Goal: Task Accomplishment & Management: Use online tool/utility

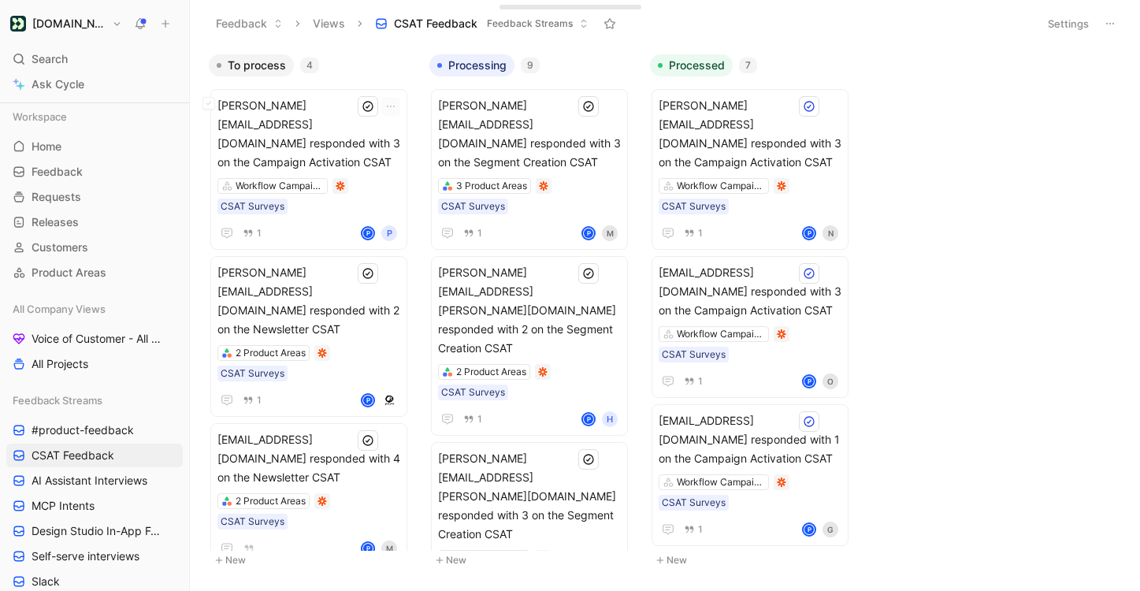
scroll to position [208, 0]
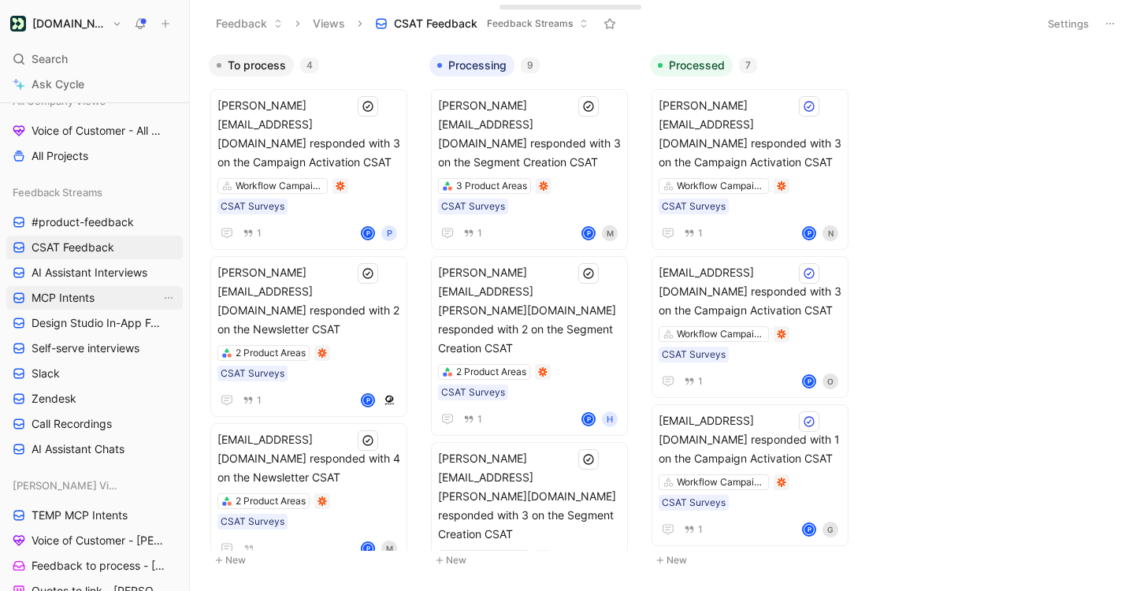
click at [98, 296] on link "MCP Intents" at bounding box center [94, 298] width 176 height 24
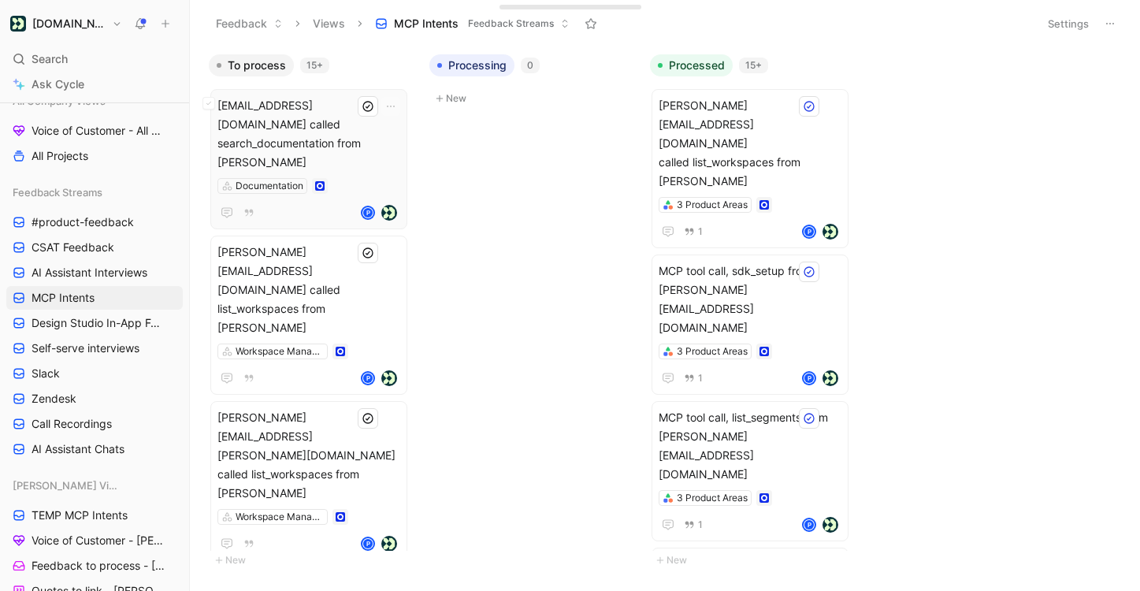
click at [362, 126] on span "[EMAIL_ADDRESS][DOMAIN_NAME] called search_documentation from [PERSON_NAME]" at bounding box center [308, 134] width 183 height 76
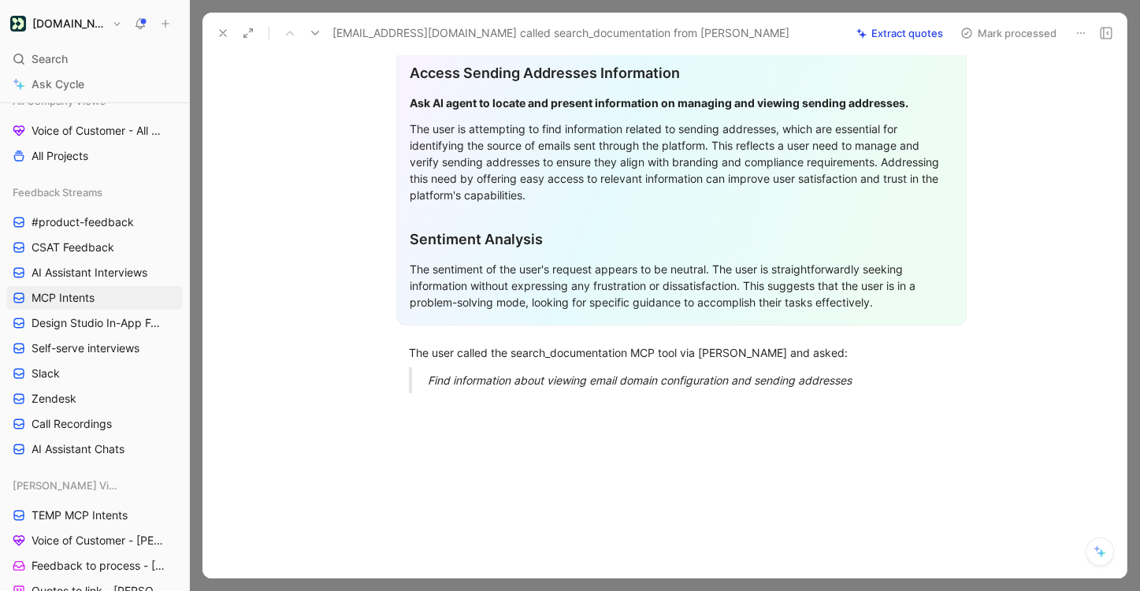
scroll to position [527, 0]
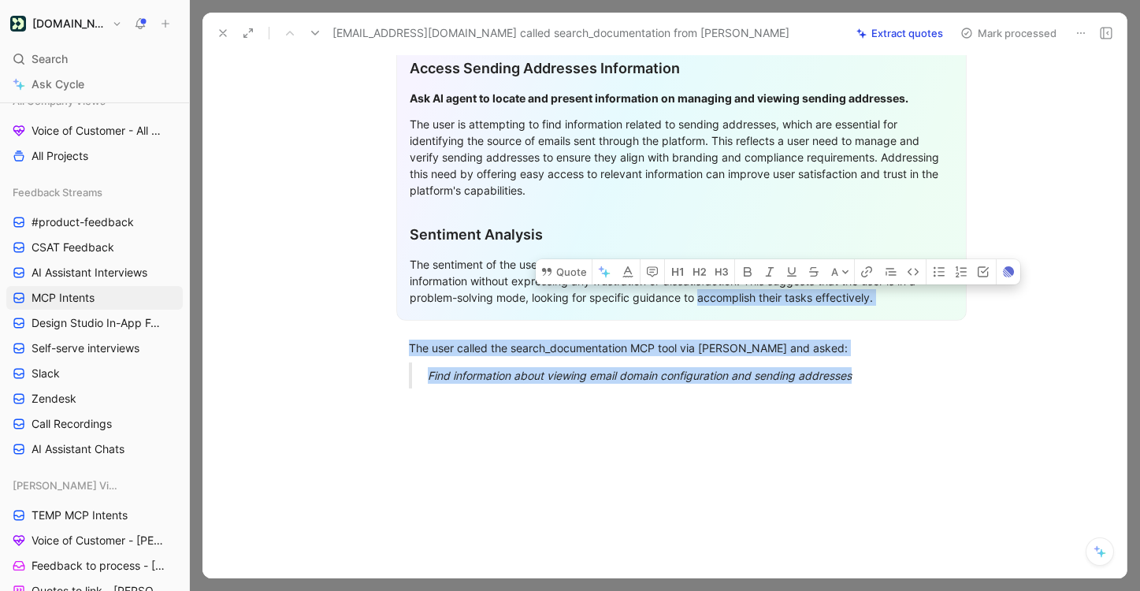
drag, startPoint x: 732, startPoint y: 402, endPoint x: 701, endPoint y: 300, distance: 106.2
click at [701, 300] on div "Quote A General Feedback Prompt After analyzing the customer feedback, the foll…" at bounding box center [681, 111] width 891 height 933
click at [596, 355] on div "The user called the search_documentation MCP tool via [PERSON_NAME] and asked:" at bounding box center [681, 348] width 545 height 17
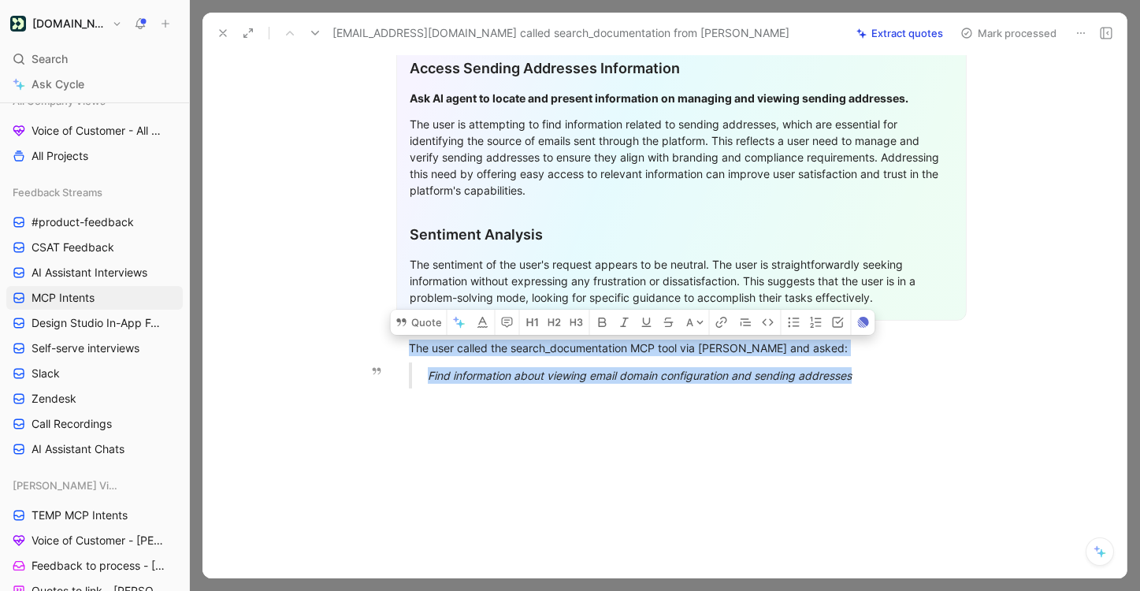
drag, startPoint x: 407, startPoint y: 349, endPoint x: 850, endPoint y: 386, distance: 444.3
click at [850, 386] on div "General Feedback Prompt After analyzing the customer feedback, the following re…" at bounding box center [681, 23] width 891 height 756
click at [414, 325] on button "Quote" at bounding box center [419, 322] width 56 height 25
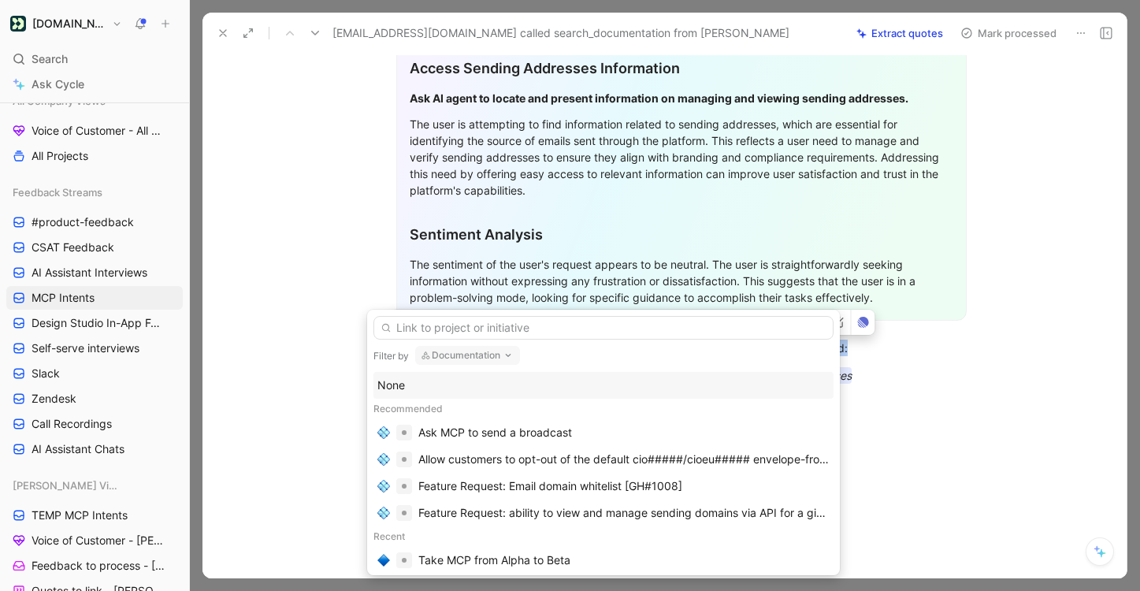
click at [447, 392] on div "None" at bounding box center [603, 385] width 452 height 19
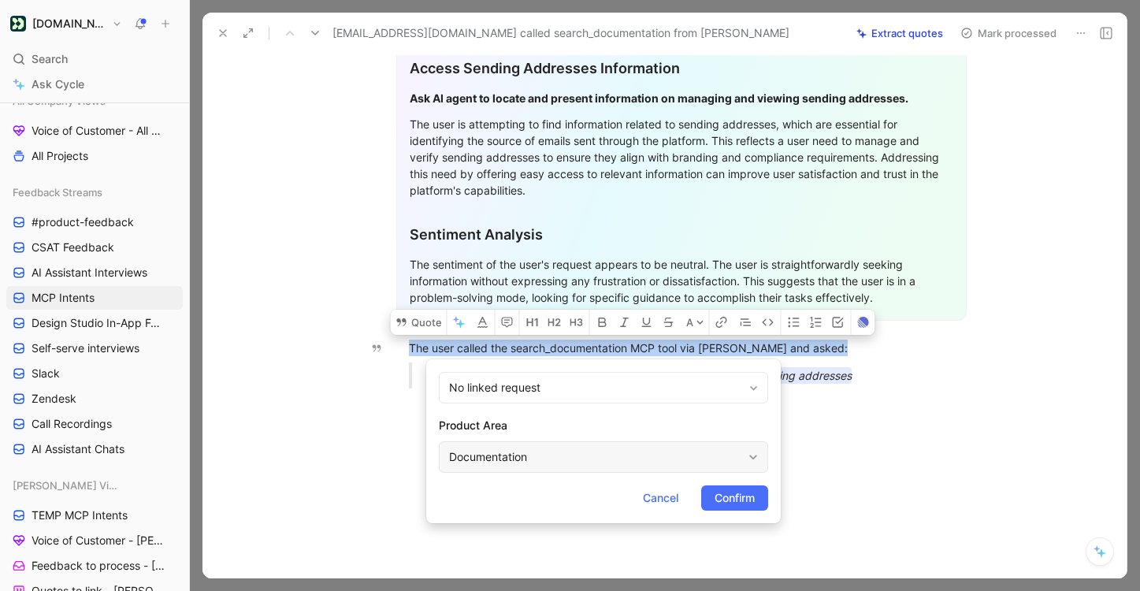
click at [511, 458] on div "Documentation" at bounding box center [595, 456] width 293 height 19
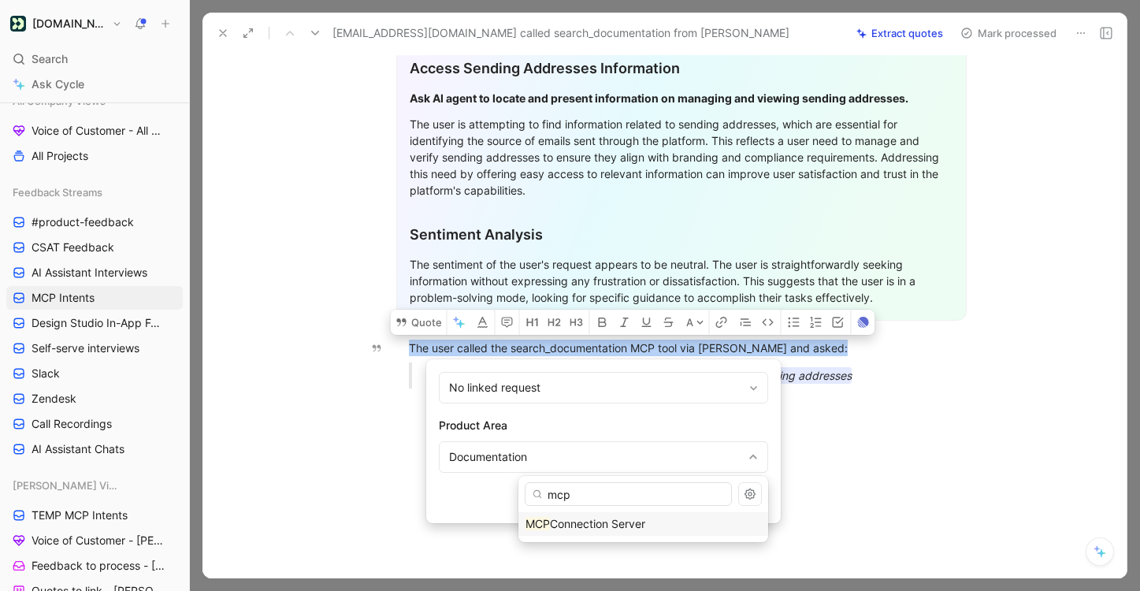
type input "mcp"
click at [645, 522] on span "Connection Server" at bounding box center [597, 523] width 95 height 13
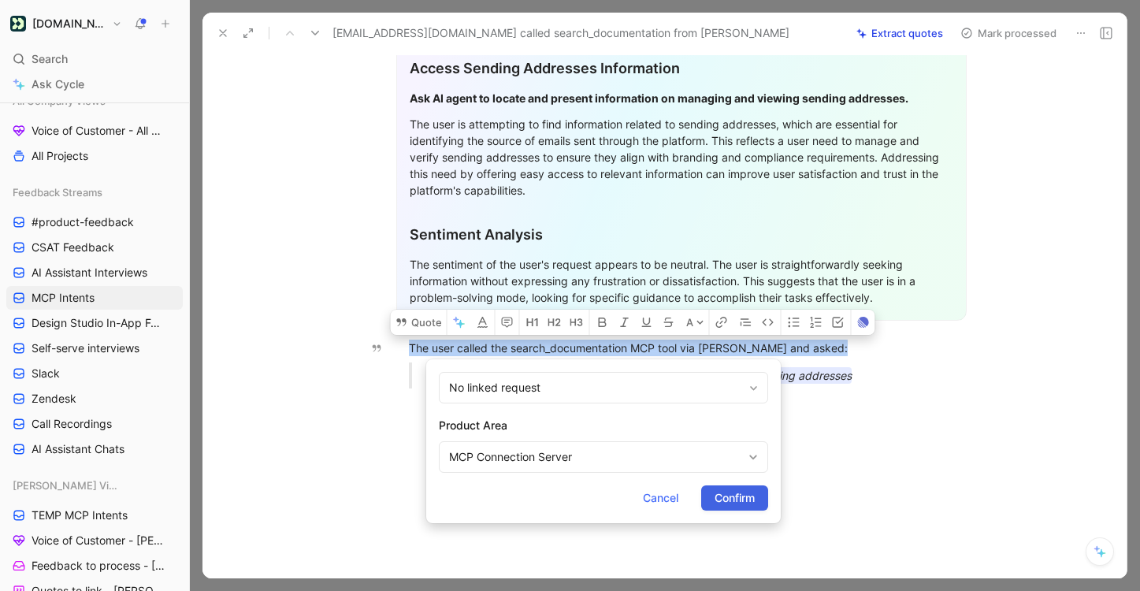
click at [726, 505] on span "Confirm" at bounding box center [734, 497] width 40 height 19
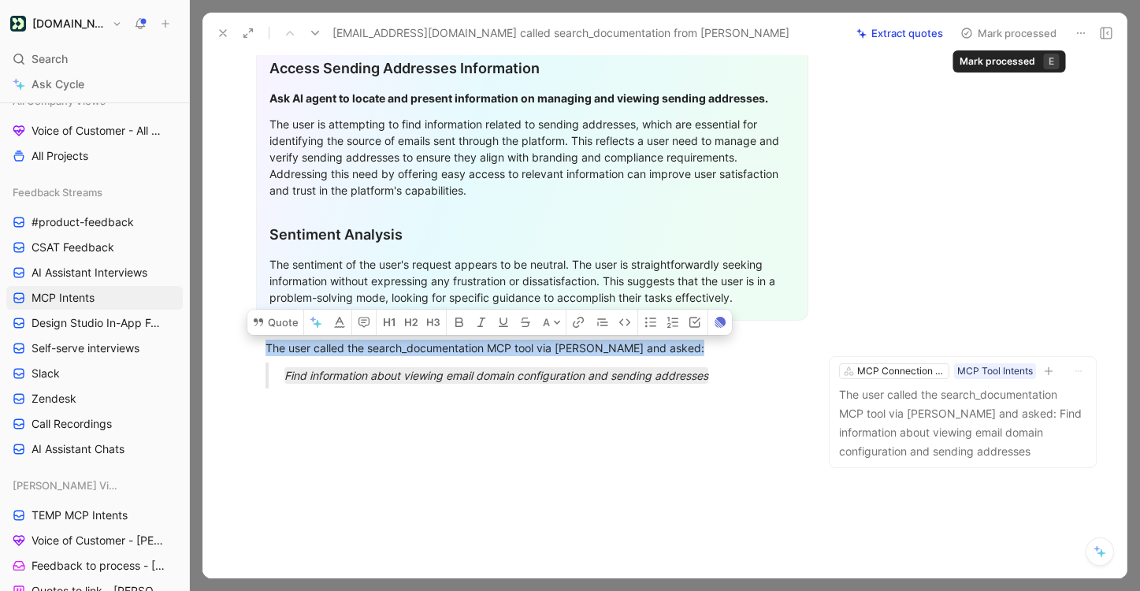
click at [978, 35] on button "Mark processed" at bounding box center [1008, 33] width 110 height 22
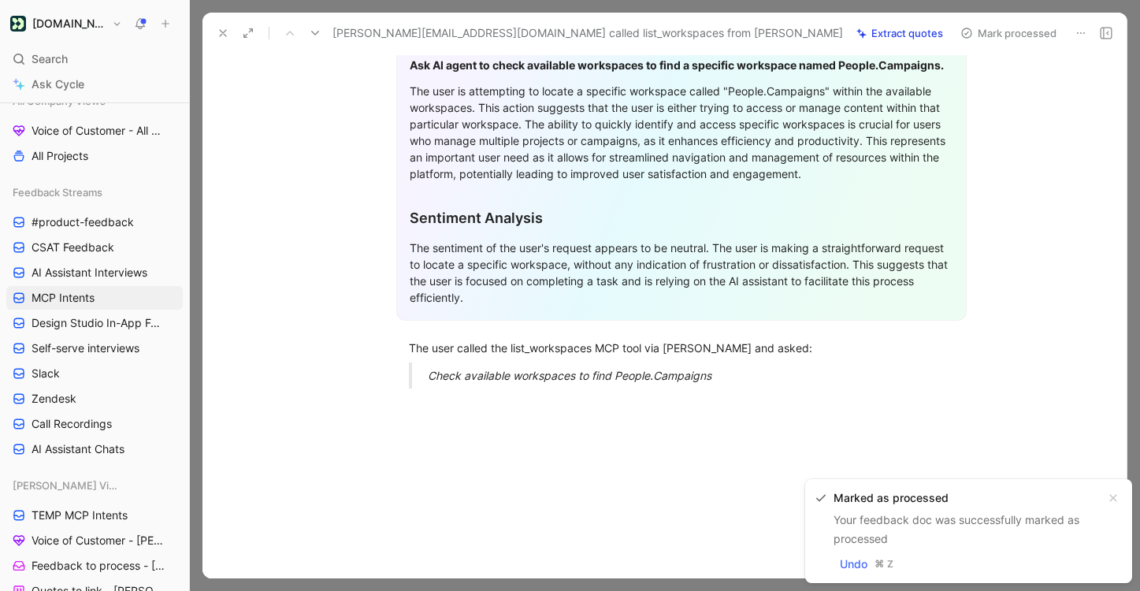
scroll to position [410, 0]
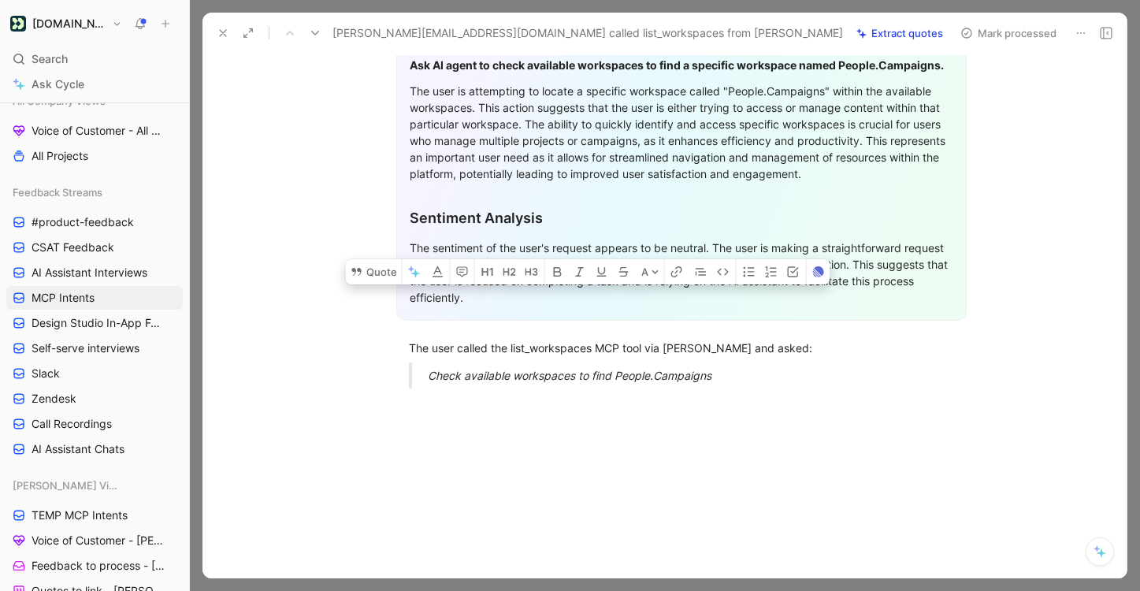
drag, startPoint x: 748, startPoint y: 384, endPoint x: 330, endPoint y: 356, distance: 418.4
click at [330, 356] on div "General Feedback Prompt After analyzing the feedback content, the following req…" at bounding box center [681, 89] width 891 height 623
click at [394, 271] on button "Quote" at bounding box center [374, 271] width 56 height 25
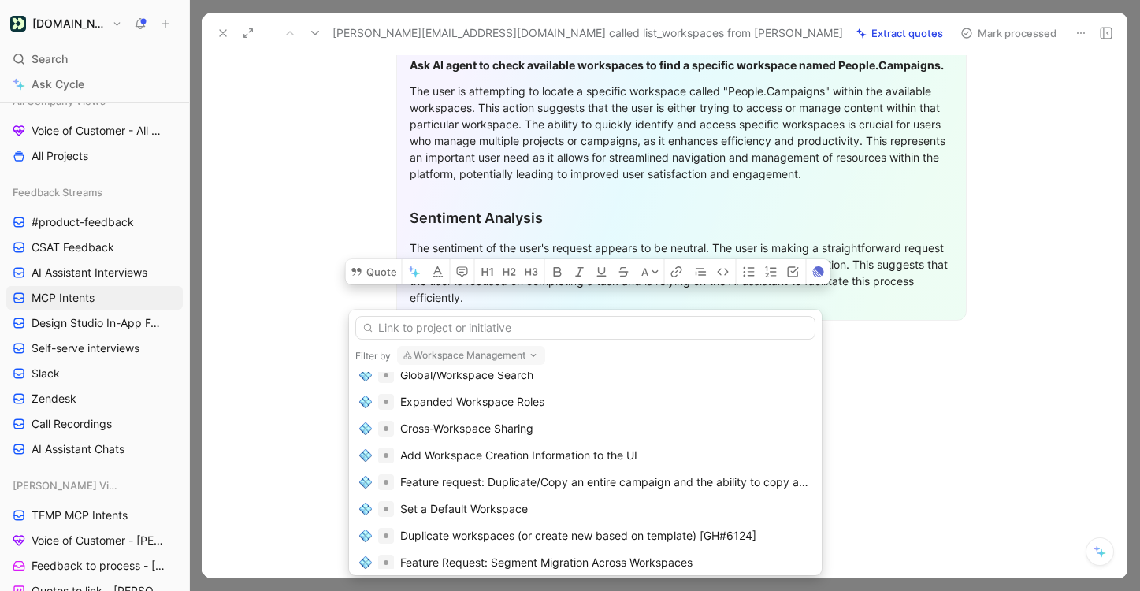
scroll to position [0, 0]
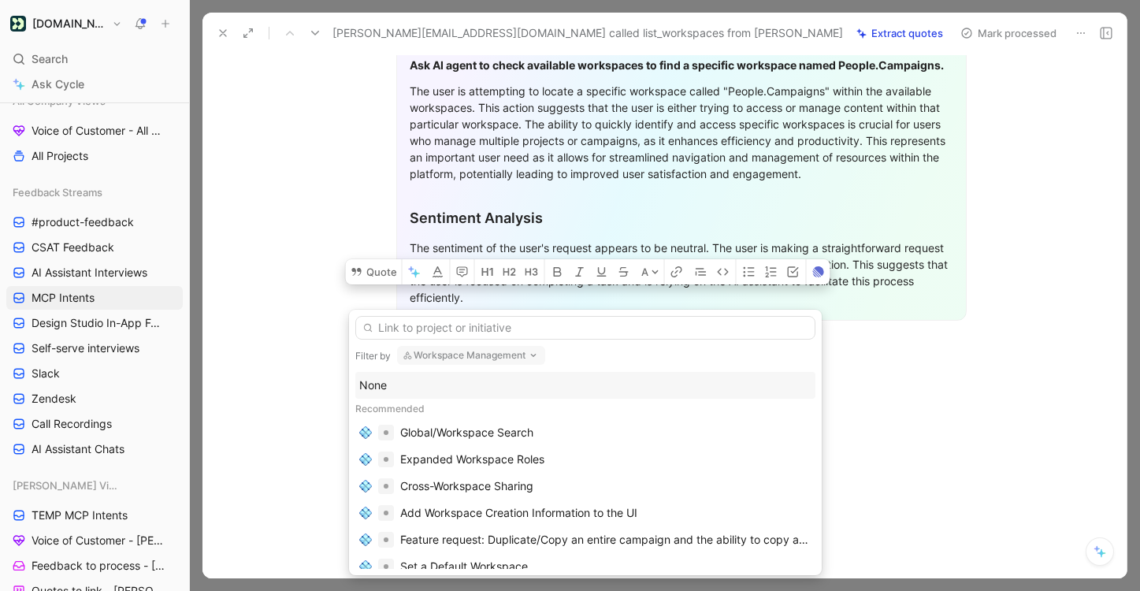
click at [590, 385] on div "None" at bounding box center [585, 385] width 452 height 19
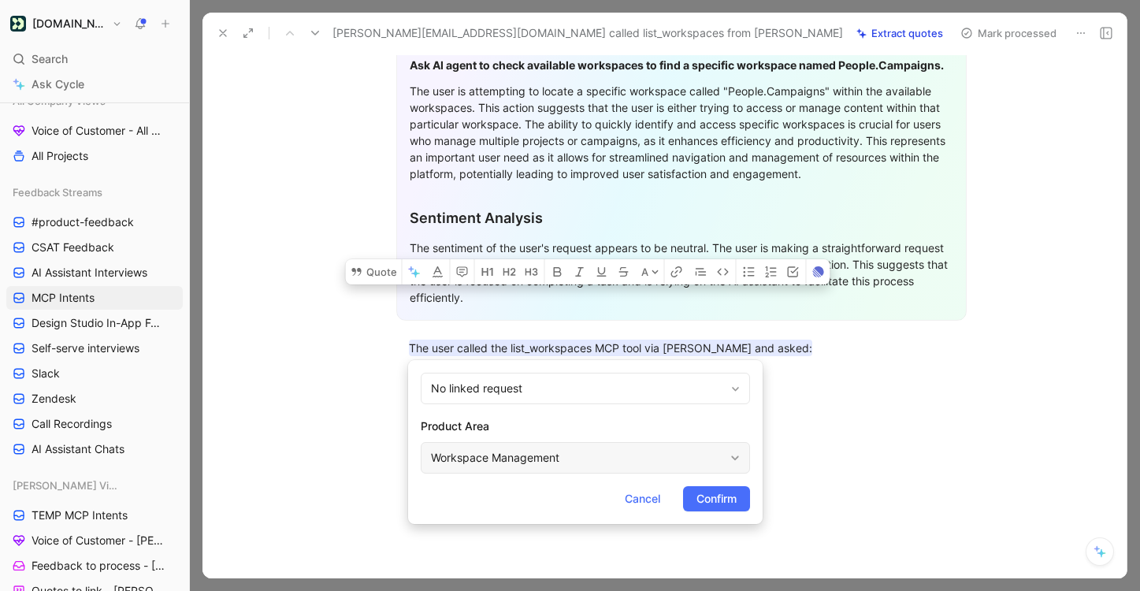
click at [586, 454] on div "Workspace Management" at bounding box center [577, 457] width 293 height 19
type input "mcp"
click at [613, 421] on span "Connection Server" at bounding box center [579, 420] width 95 height 13
click at [715, 498] on span "Confirm" at bounding box center [716, 498] width 40 height 19
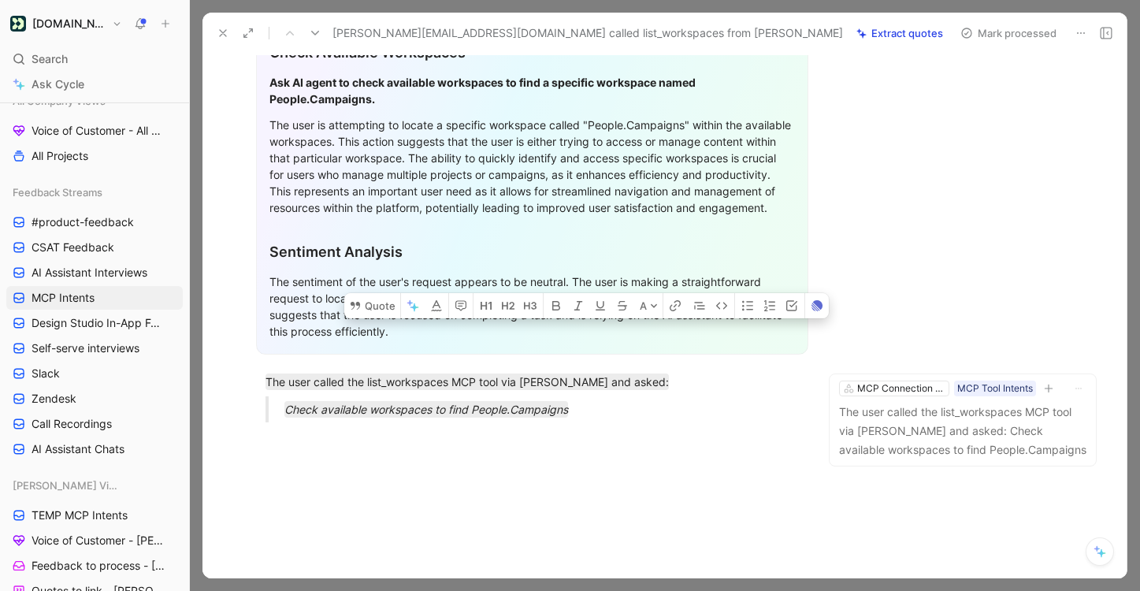
click at [1041, 37] on button "Mark processed" at bounding box center [1008, 33] width 110 height 22
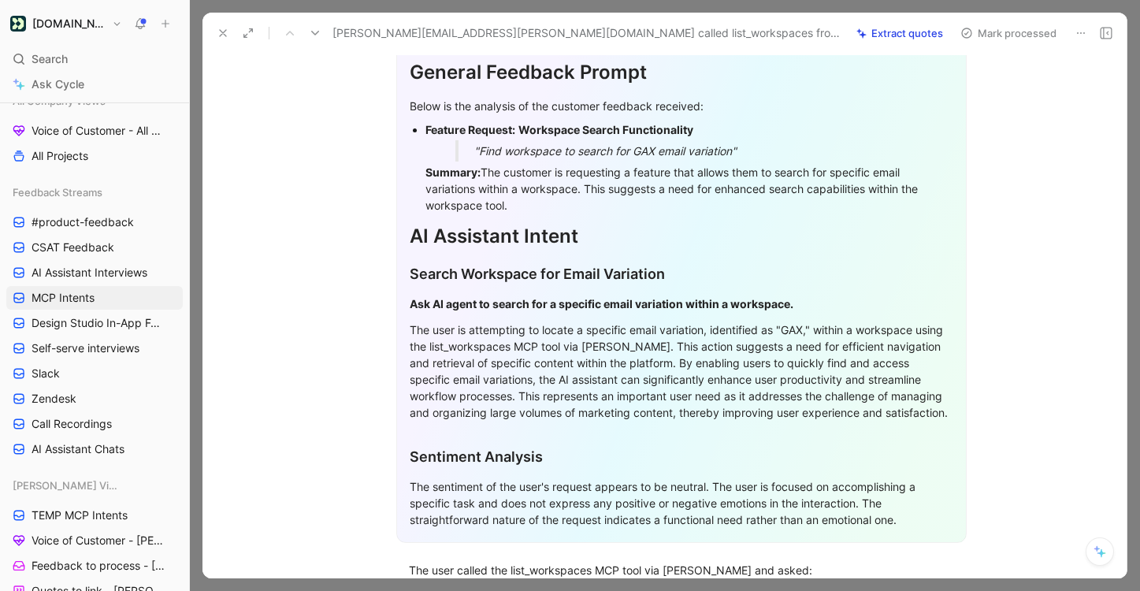
scroll to position [377, 0]
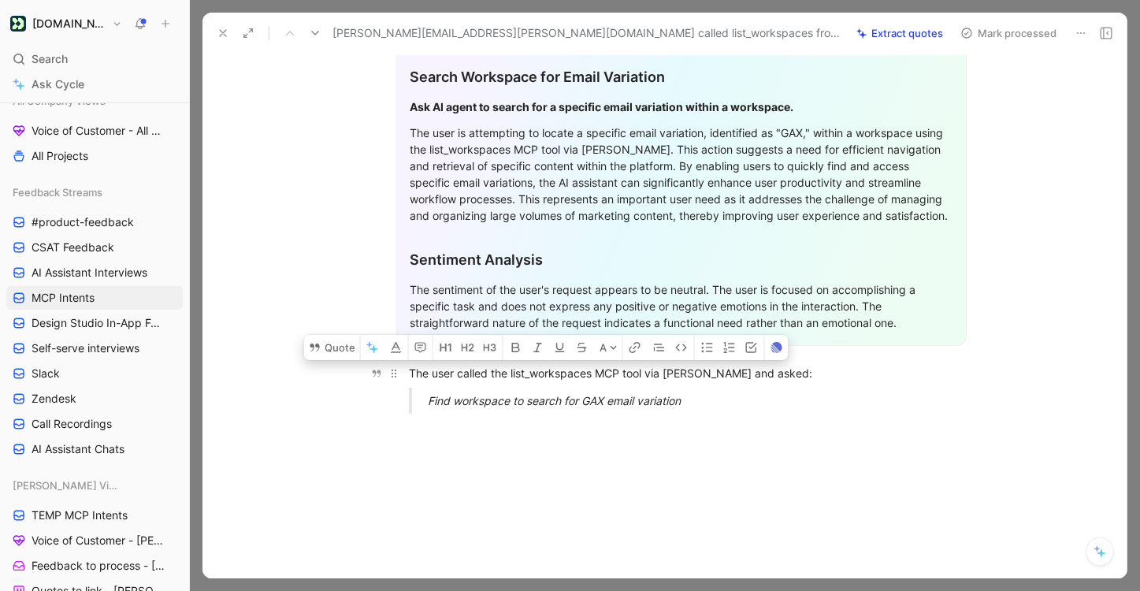
drag, startPoint x: 714, startPoint y: 384, endPoint x: 384, endPoint y: 355, distance: 331.3
click at [384, 355] on div "General Feedback Prompt Below is the analysis of the customer feedback received…" at bounding box center [681, 123] width 891 height 607
click at [352, 335] on button "Quote" at bounding box center [332, 347] width 56 height 25
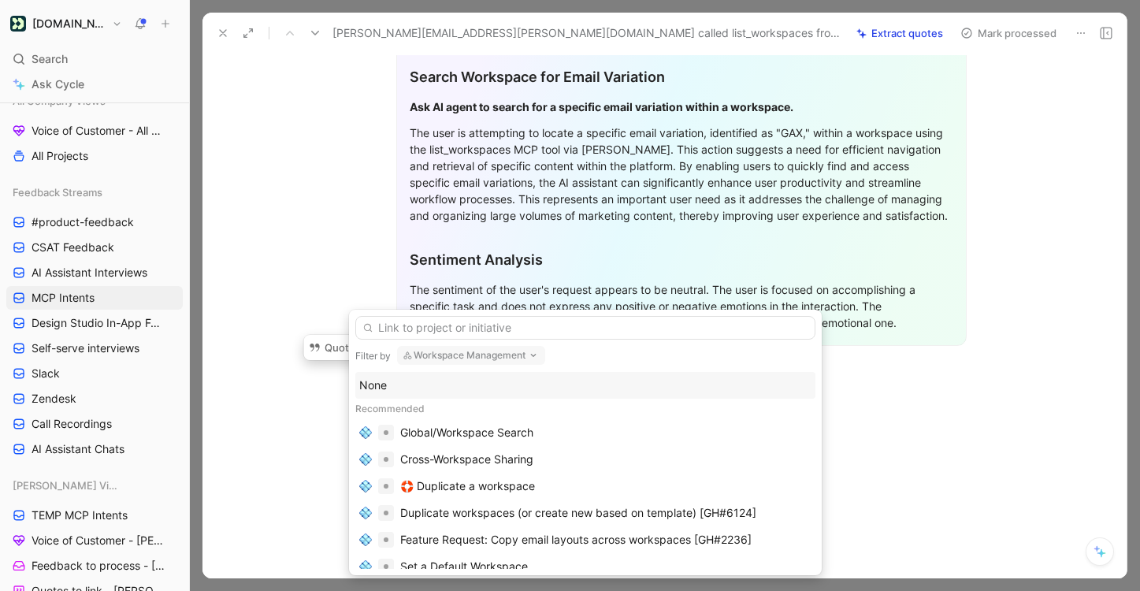
click at [692, 385] on div "None" at bounding box center [585, 385] width 452 height 19
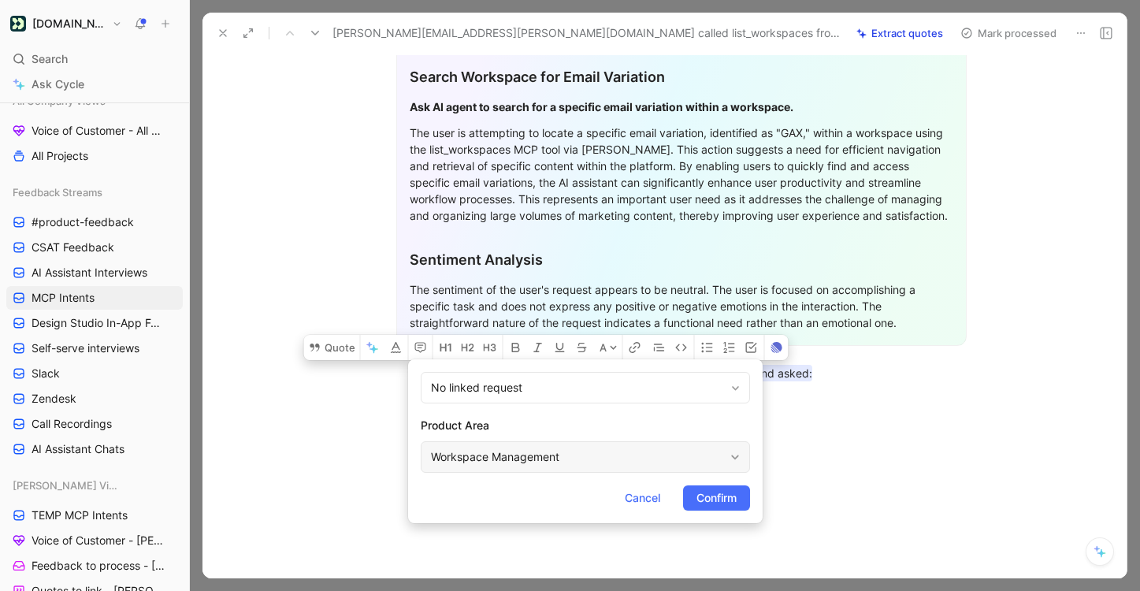
click at [708, 458] on div "Workspace Management" at bounding box center [577, 456] width 293 height 19
type input "mcp"
click at [718, 425] on div "MCP Connection Server" at bounding box center [625, 419] width 236 height 19
click at [708, 494] on span "Confirm" at bounding box center [716, 497] width 40 height 19
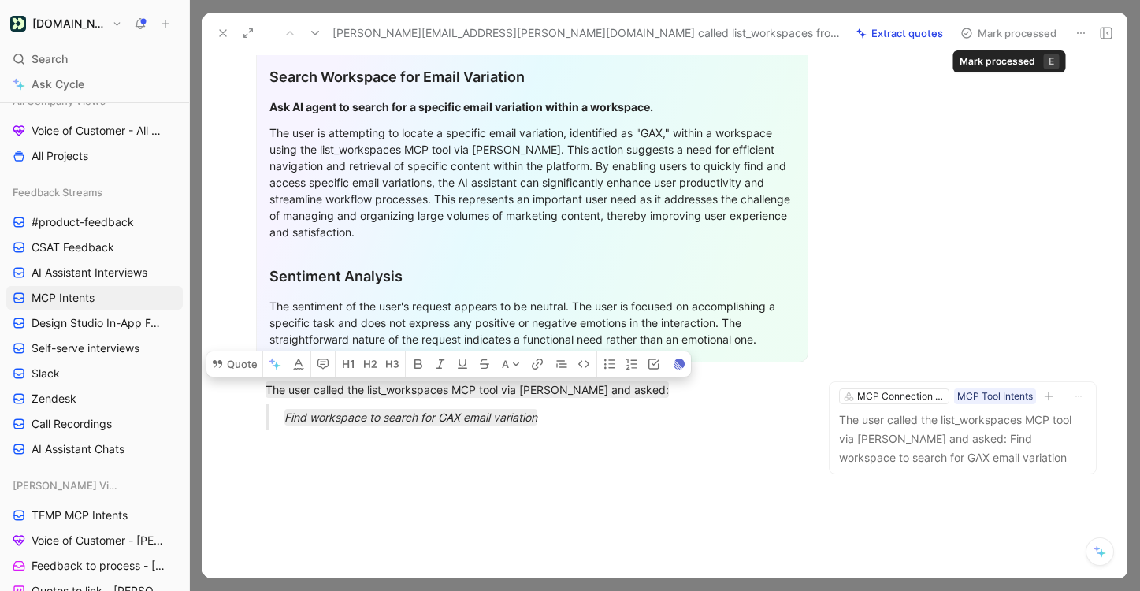
click at [985, 36] on button "Mark processed" at bounding box center [1008, 33] width 110 height 22
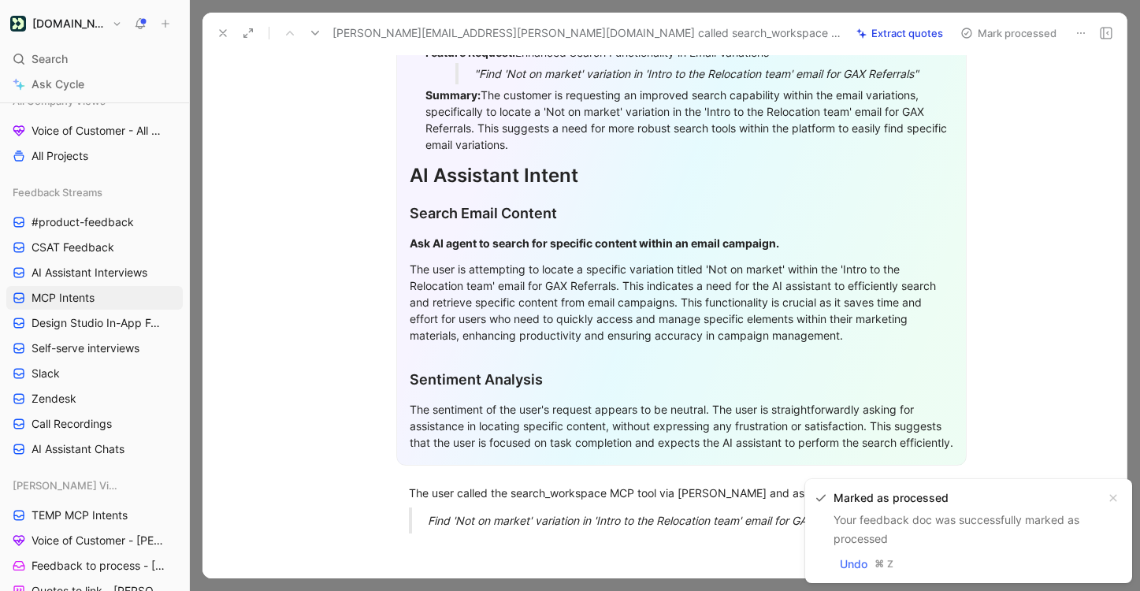
scroll to position [410, 0]
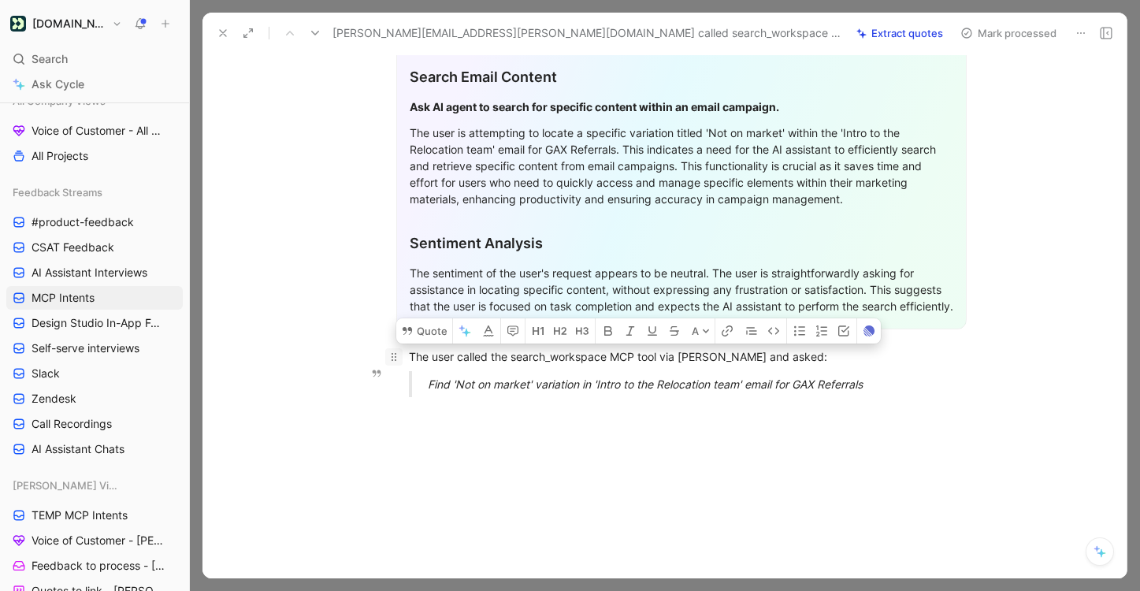
drag, startPoint x: 889, startPoint y: 382, endPoint x: 396, endPoint y: 347, distance: 493.6
click at [396, 347] on div "General Feedback Prompt After analyzing the customer feedback, the following re…" at bounding box center [681, 98] width 891 height 623
click at [428, 331] on button "Quote" at bounding box center [424, 330] width 56 height 25
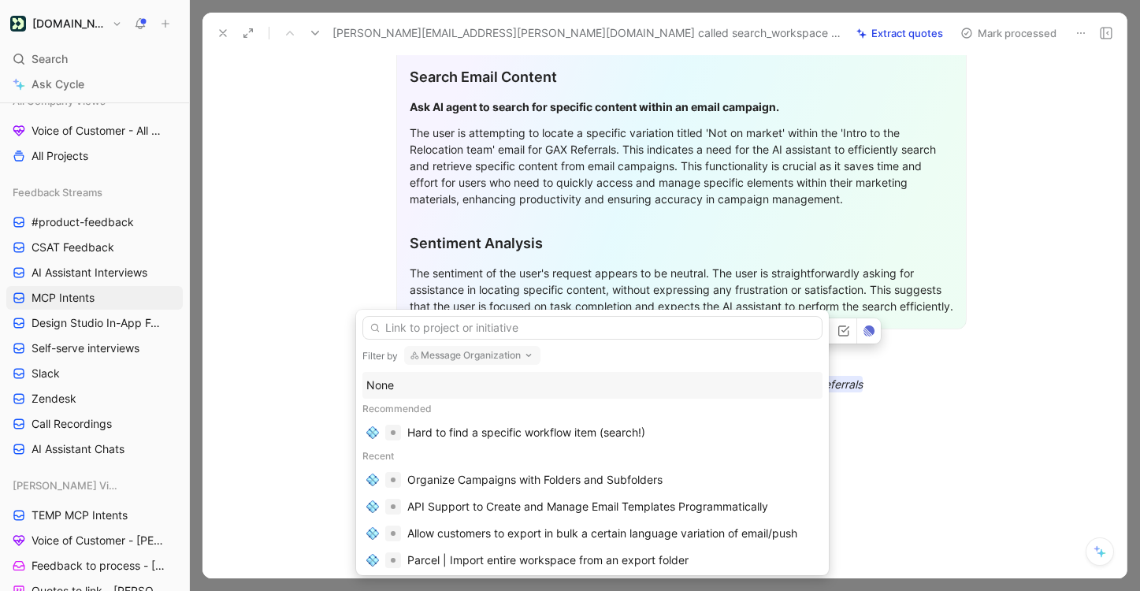
click at [474, 392] on div "None" at bounding box center [592, 385] width 452 height 19
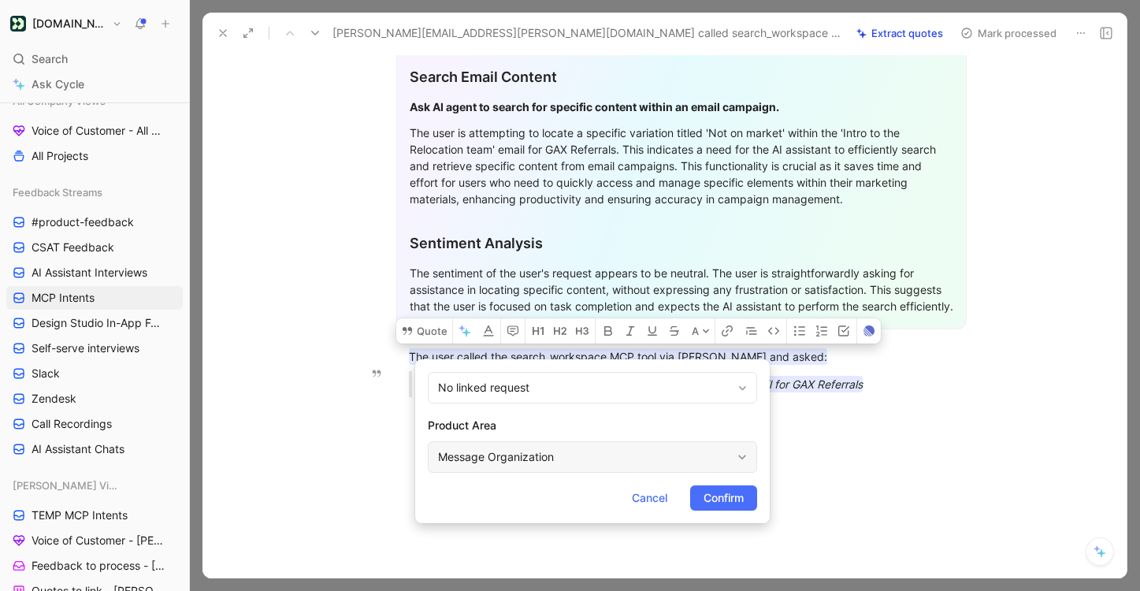
click at [488, 460] on div "Message Organization" at bounding box center [584, 456] width 293 height 19
type input "mcp"
click at [634, 418] on span "Connection Server" at bounding box center [586, 419] width 95 height 13
click at [745, 496] on button "Confirm" at bounding box center [723, 497] width 67 height 25
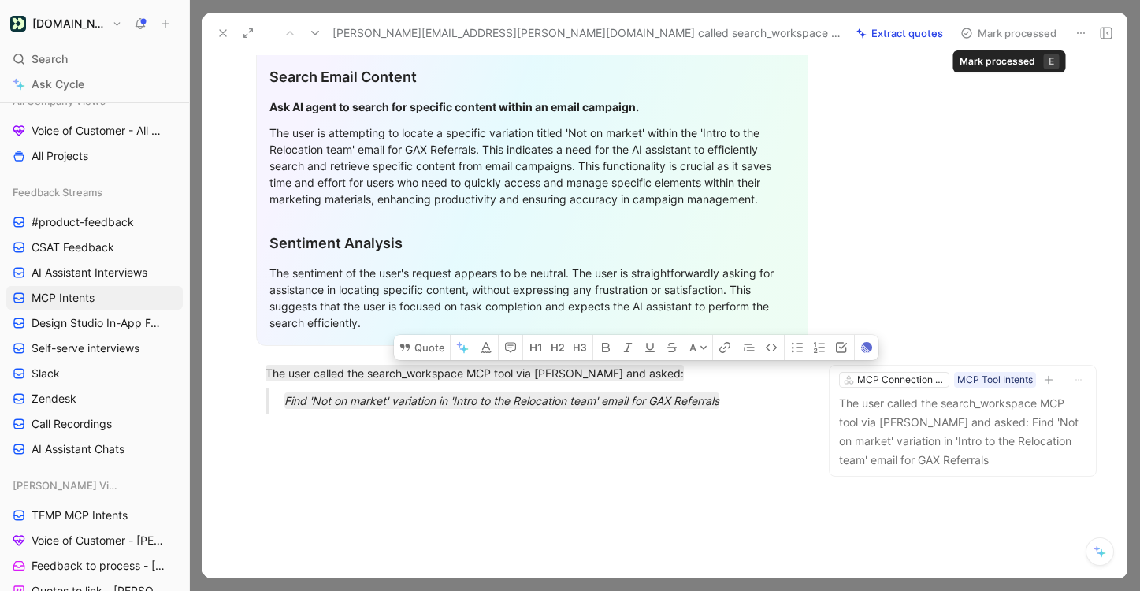
click at [1037, 41] on button "Mark processed" at bounding box center [1008, 33] width 110 height 22
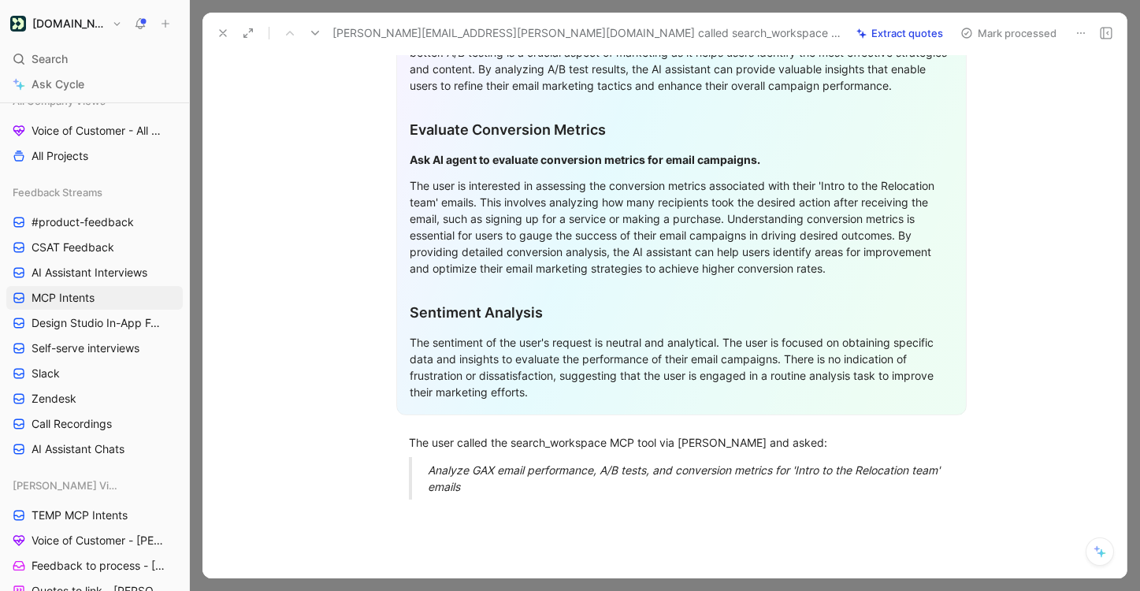
scroll to position [776, 0]
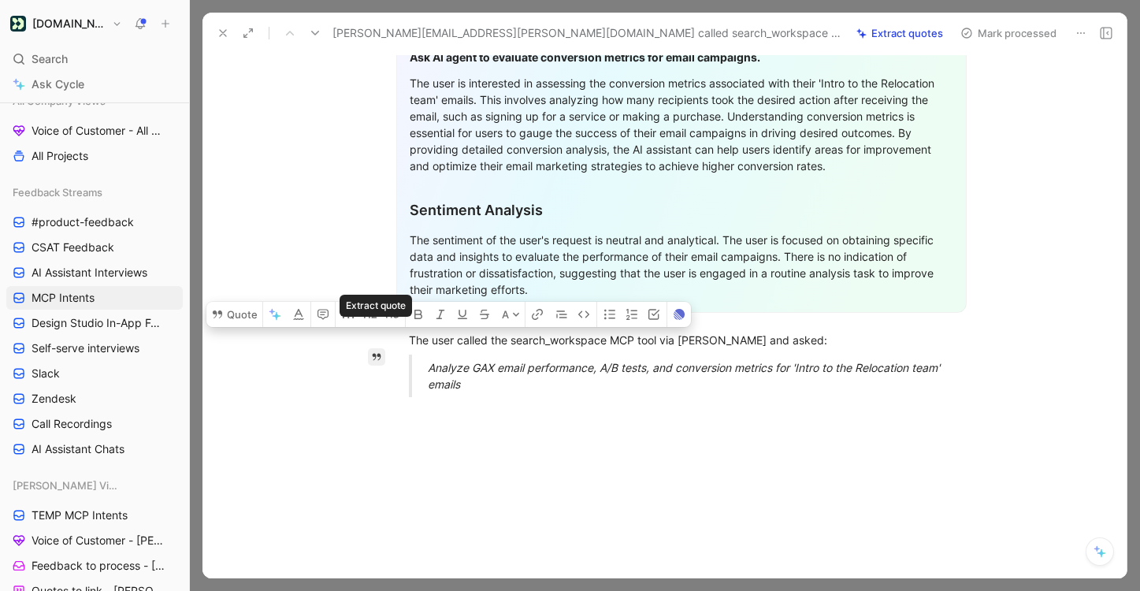
drag, startPoint x: 490, startPoint y: 377, endPoint x: 374, endPoint y: 335, distance: 123.4
click at [374, 335] on div "Quote A General Feedback Prompt Below is the analysis of the customer feedback …" at bounding box center [681, 4] width 891 height 1166
click at [237, 306] on button "Quote" at bounding box center [234, 314] width 56 height 25
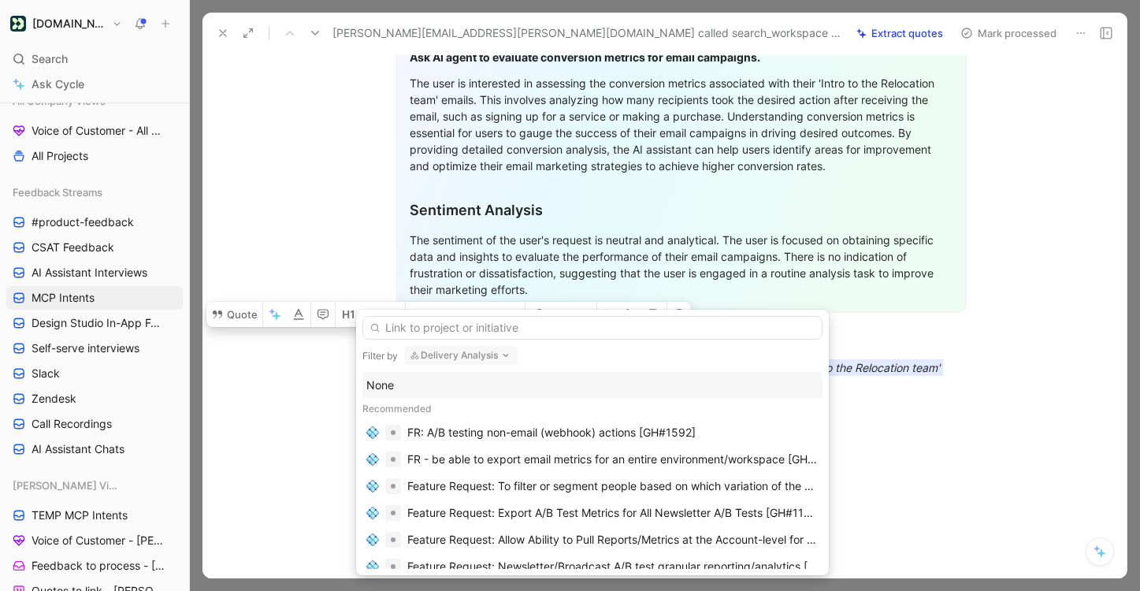
click at [577, 384] on div "None" at bounding box center [592, 385] width 452 height 19
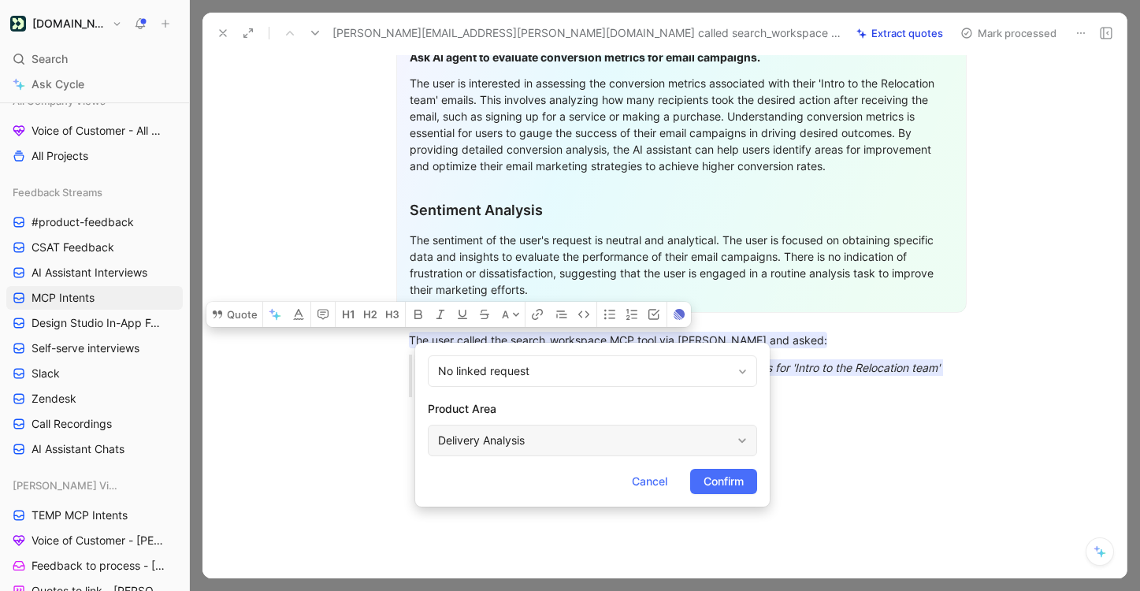
click at [604, 435] on div "Delivery Analysis" at bounding box center [584, 440] width 293 height 19
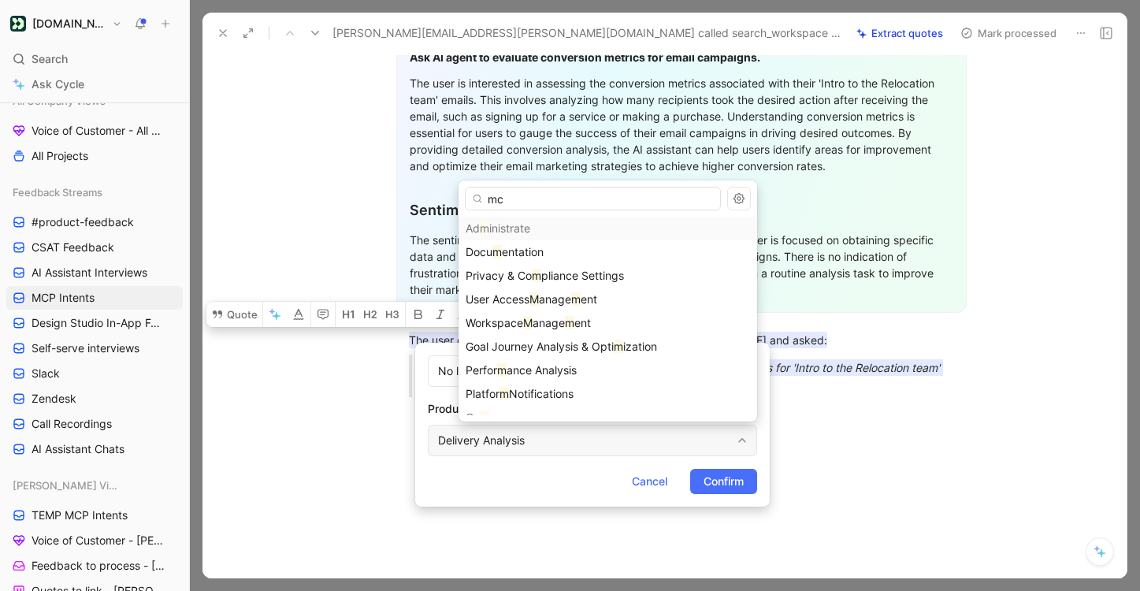
type input "mcp"
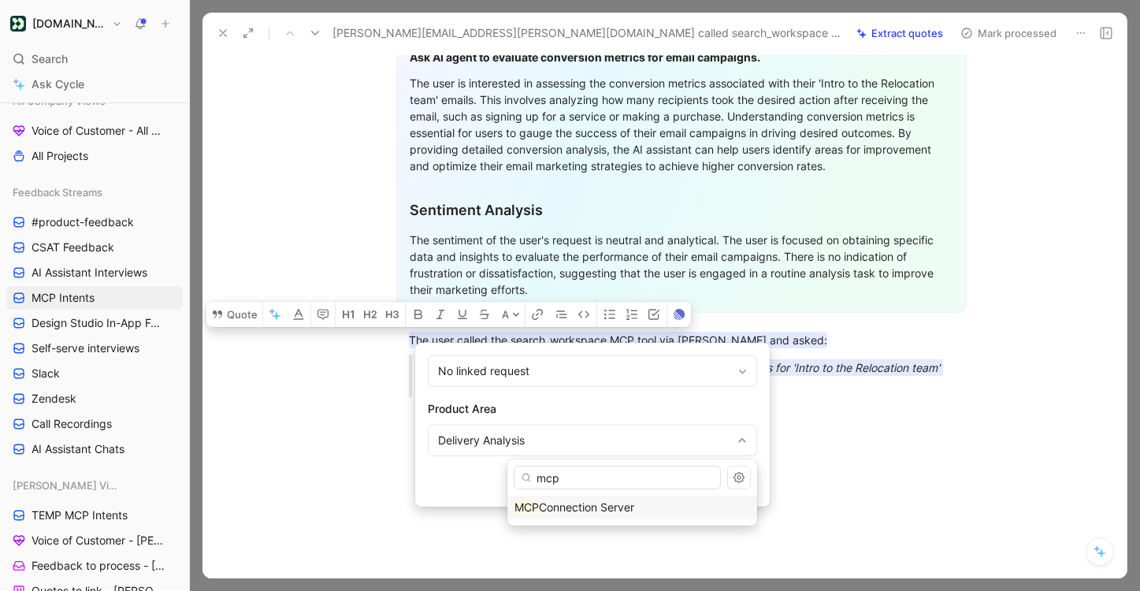
click at [630, 510] on span "Connection Server" at bounding box center [586, 506] width 95 height 13
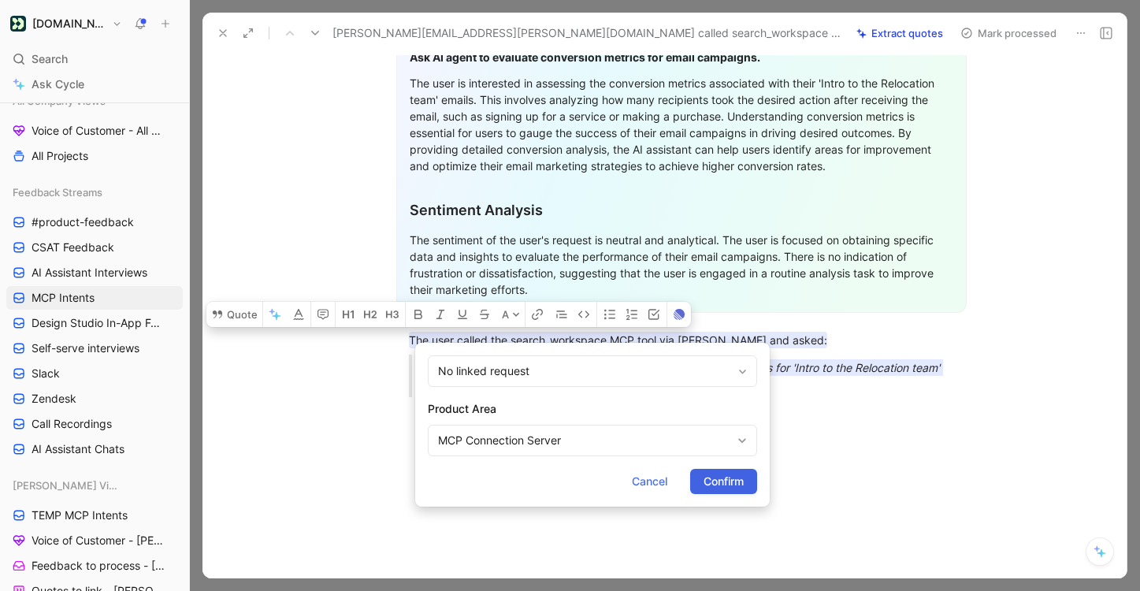
click at [721, 488] on span "Confirm" at bounding box center [723, 481] width 40 height 19
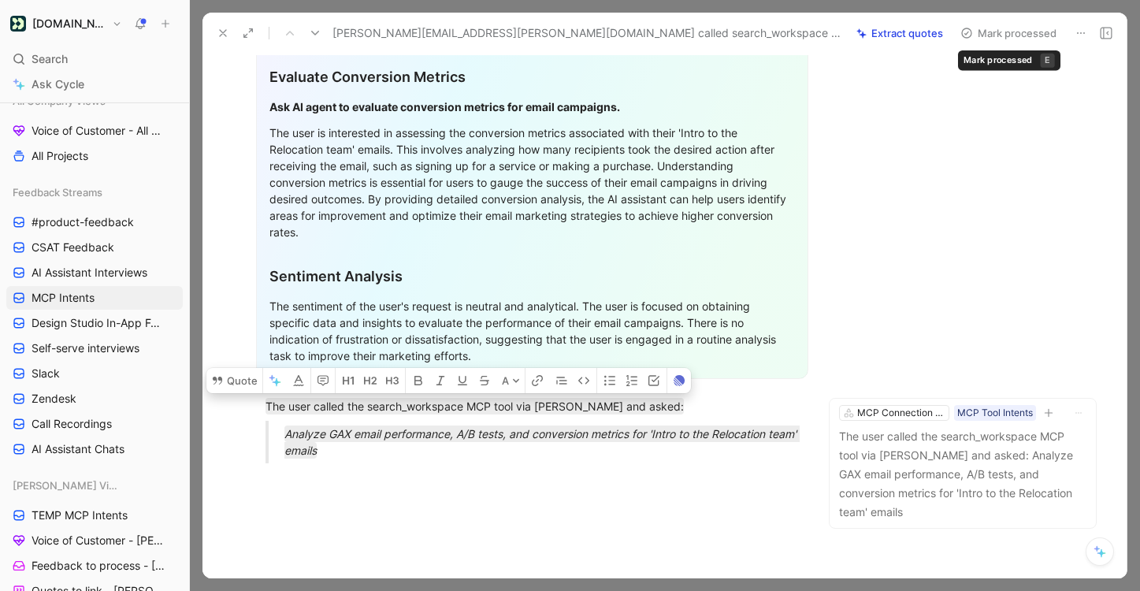
click at [997, 39] on button "Mark processed" at bounding box center [1008, 33] width 110 height 22
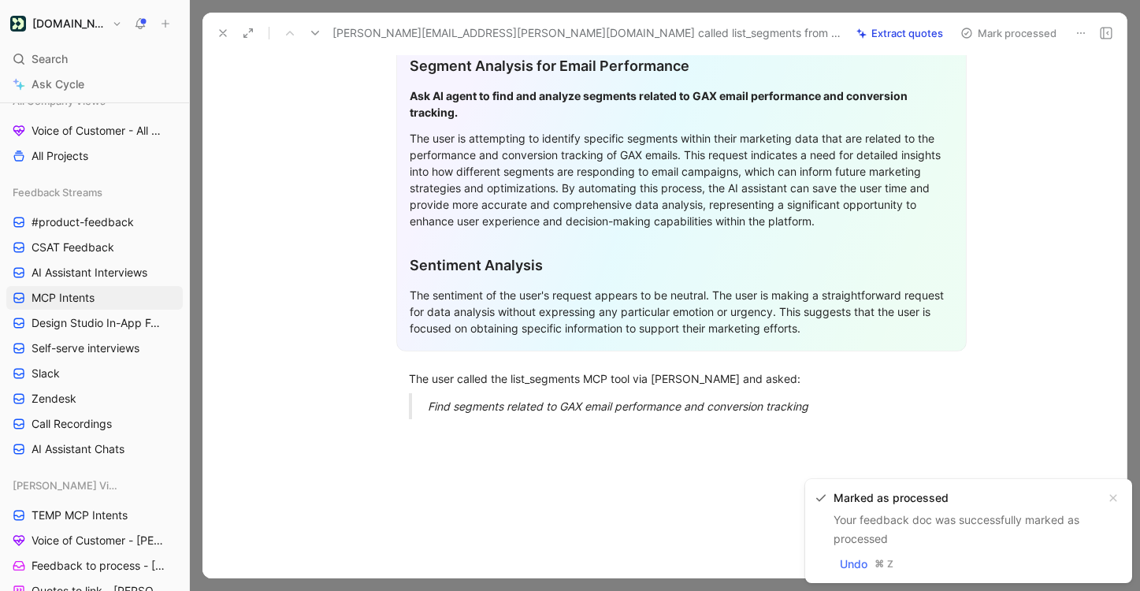
scroll to position [394, 0]
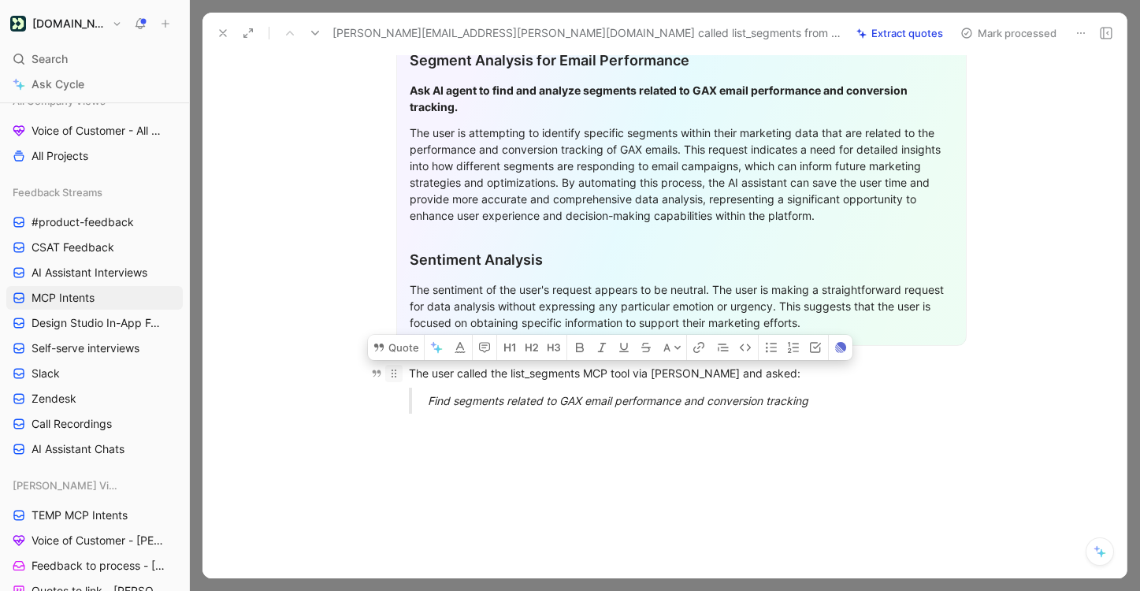
drag, startPoint x: 857, startPoint y: 392, endPoint x: 399, endPoint y: 343, distance: 461.1
click at [399, 343] on div "General Feedback Prompt Below is the analysis of the customer feedback provided…" at bounding box center [681, 114] width 891 height 623
click at [399, 335] on button "Quote" at bounding box center [396, 347] width 56 height 25
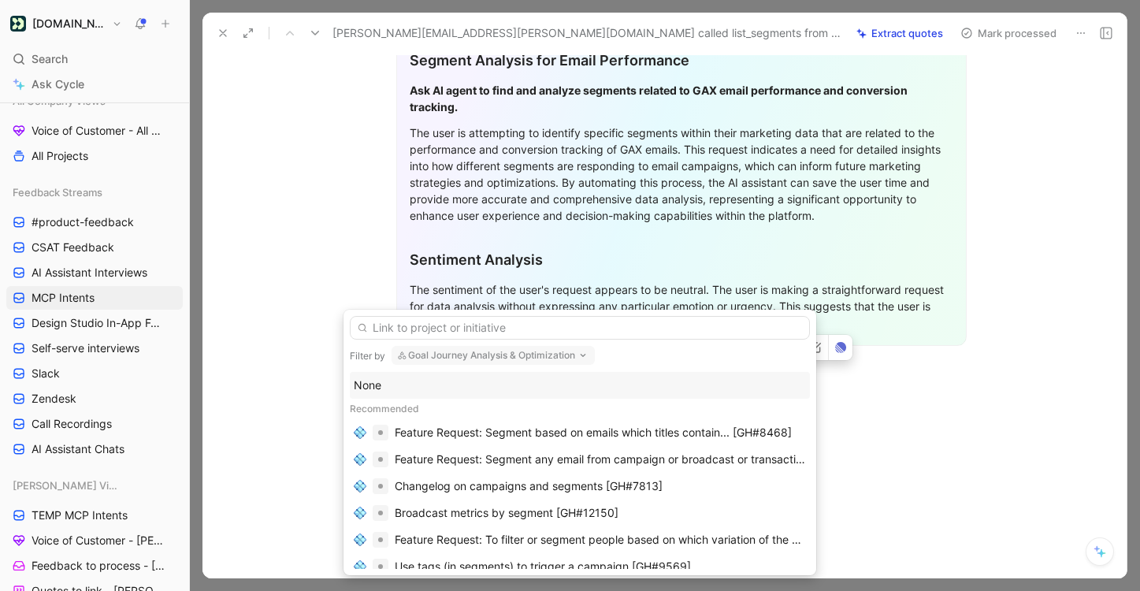
click at [618, 383] on div "None" at bounding box center [580, 385] width 452 height 19
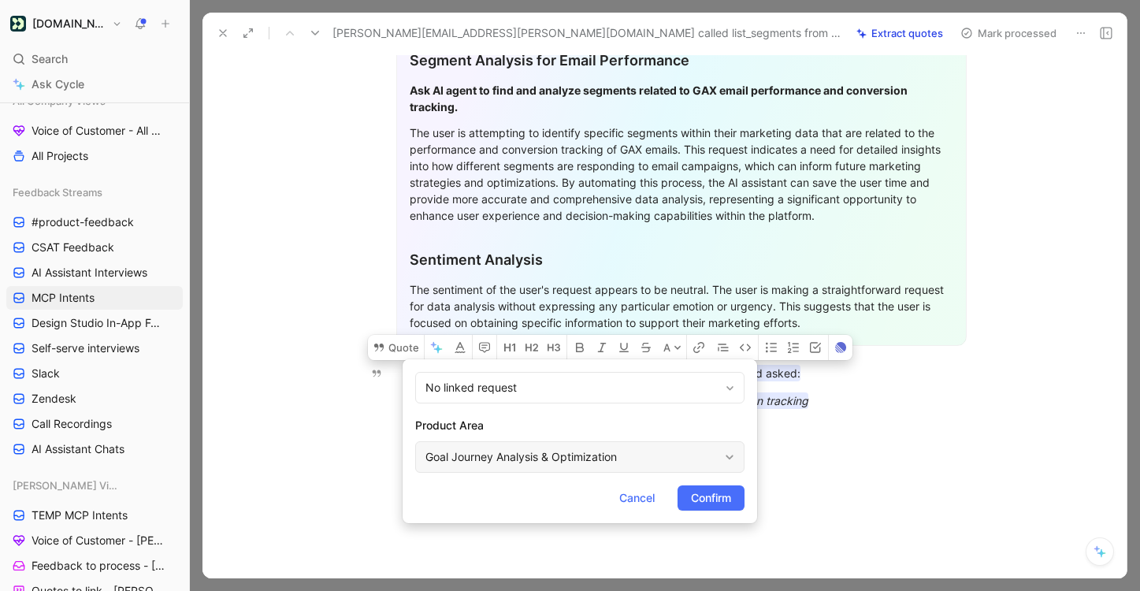
click at [640, 462] on div "Goal Journey Analysis & Optimization" at bounding box center [571, 456] width 293 height 19
type input "mcp"
click at [622, 421] on span "Connection Server" at bounding box center [573, 419] width 95 height 13
click at [719, 503] on span "Confirm" at bounding box center [711, 497] width 40 height 19
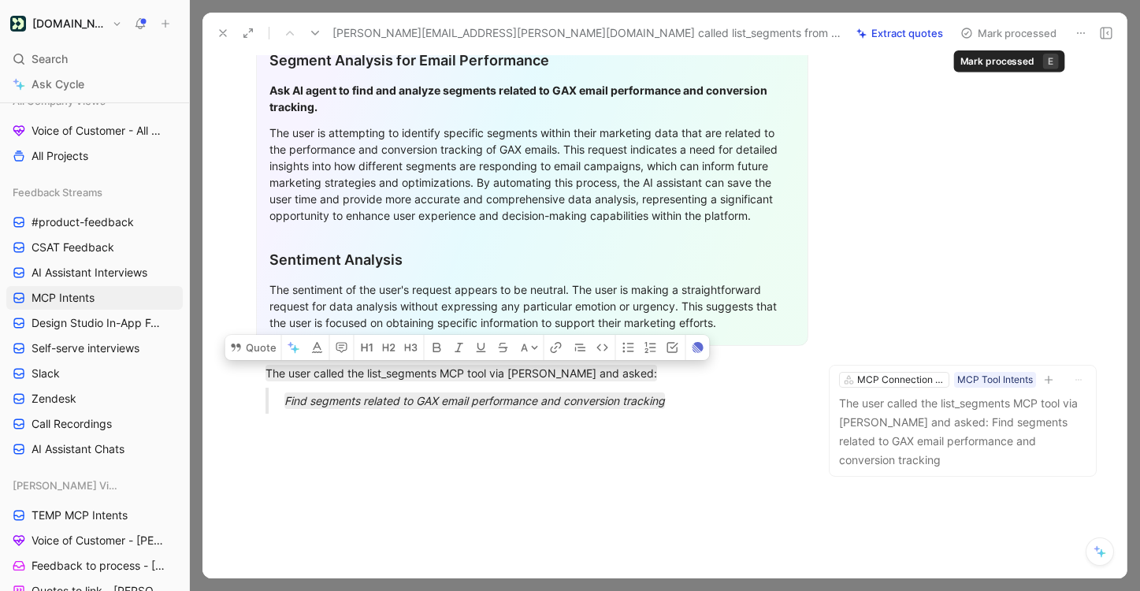
click at [1023, 32] on button "Mark processed" at bounding box center [1008, 33] width 110 height 22
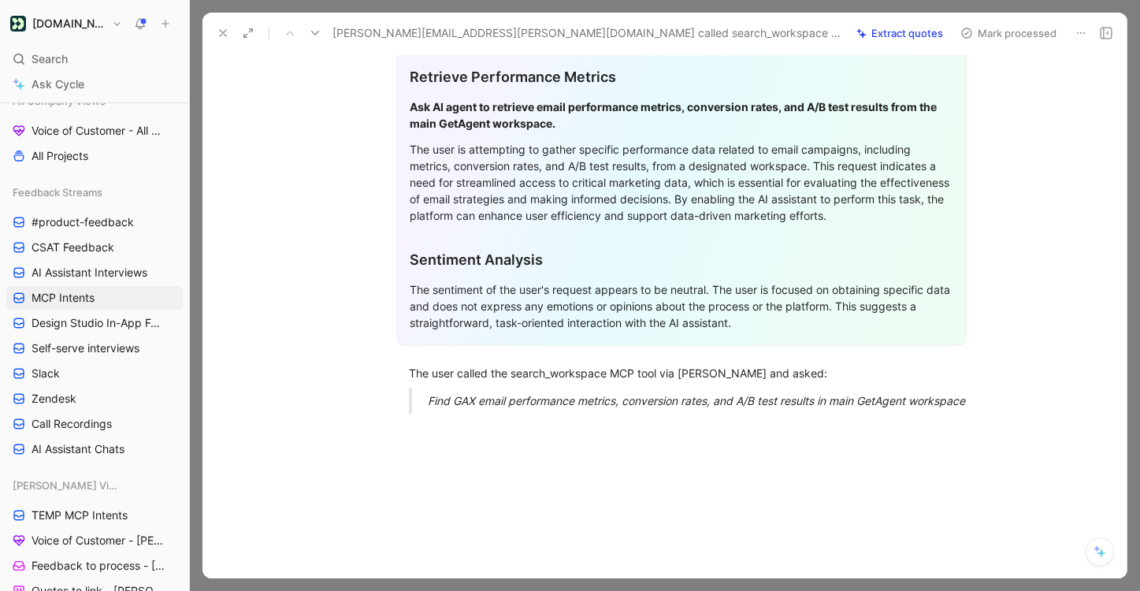
scroll to position [393, 0]
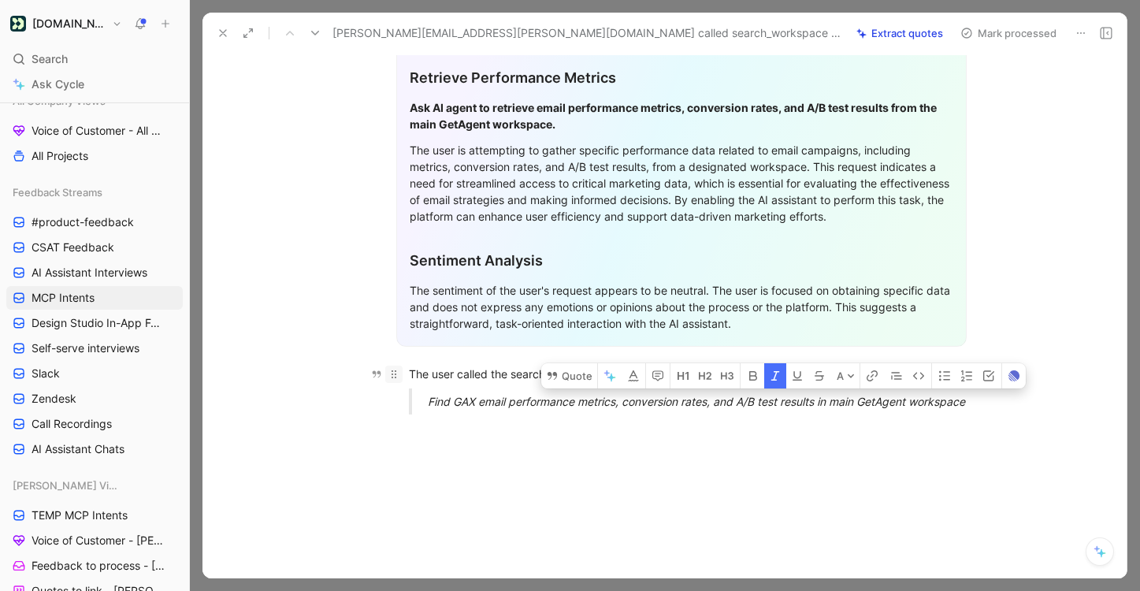
drag, startPoint x: 993, startPoint y: 382, endPoint x: 395, endPoint y: 349, distance: 599.6
click at [394, 349] on div "General Feedback Prompt Below is the analysis of the customer feedback received…" at bounding box center [681, 115] width 891 height 623
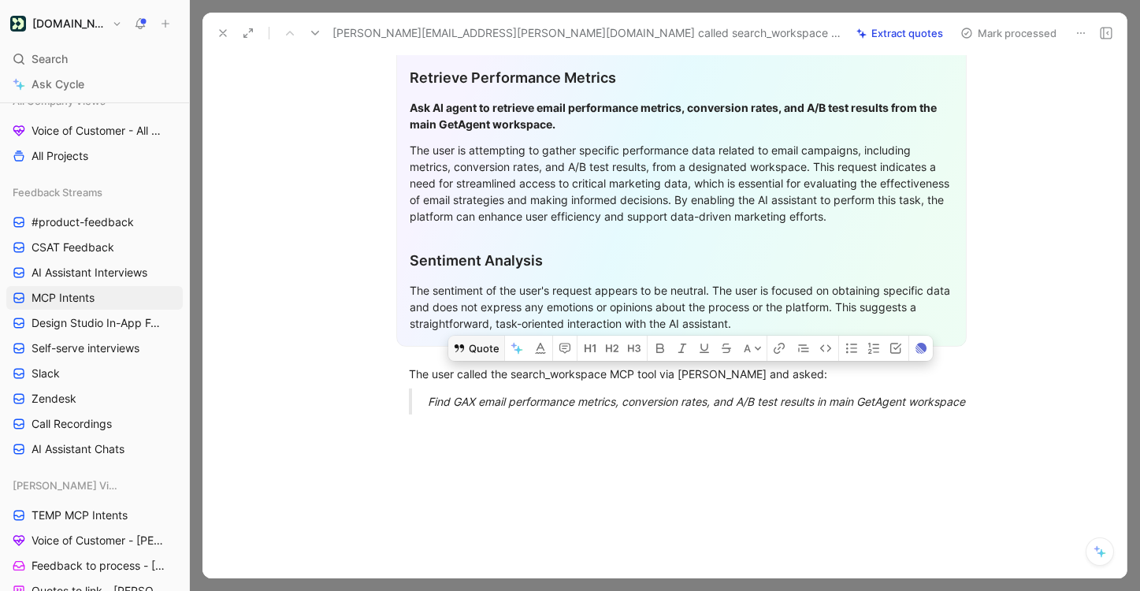
click at [474, 336] on button "Quote" at bounding box center [476, 348] width 56 height 25
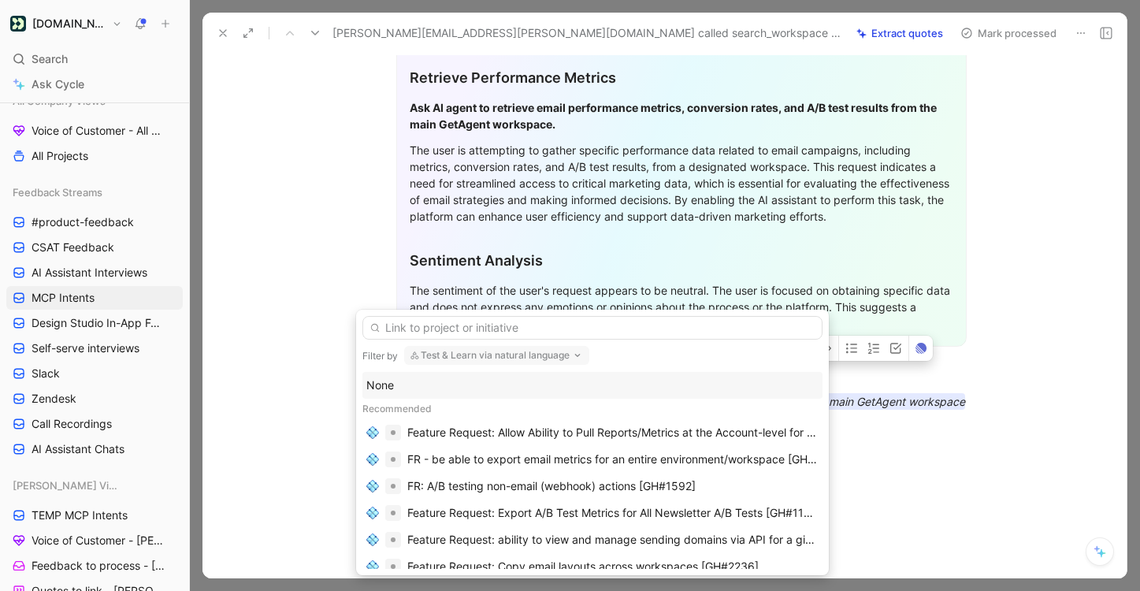
click at [561, 380] on div "None" at bounding box center [592, 385] width 452 height 19
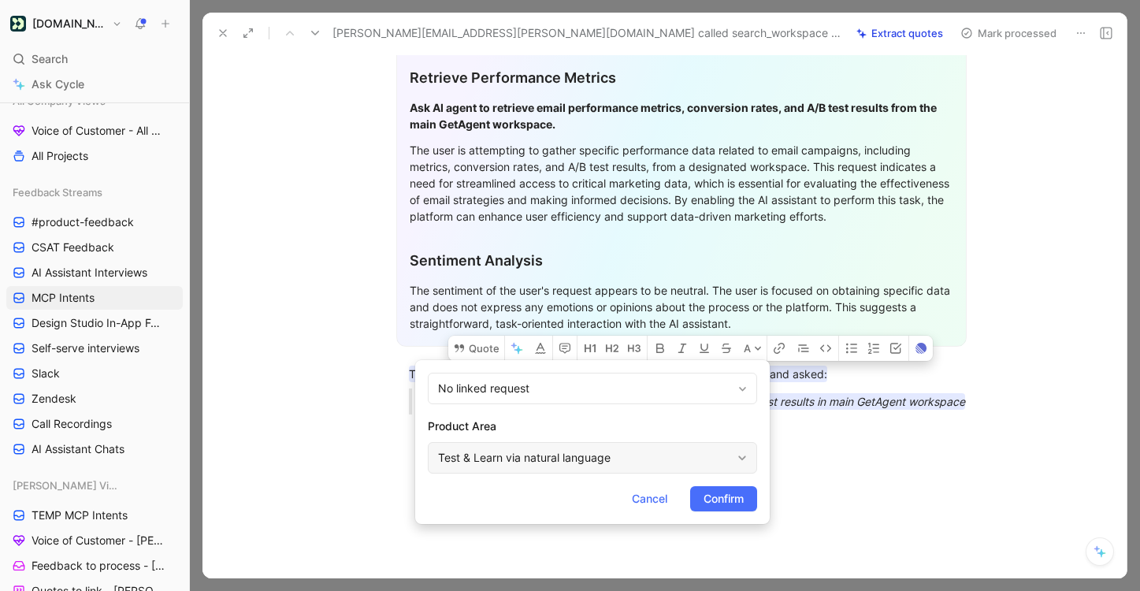
click at [579, 458] on div "Test & Learn via natural language" at bounding box center [584, 457] width 293 height 19
type input "mc"
click at [625, 423] on span "P Connection Server" at bounding box center [585, 420] width 106 height 13
click at [720, 492] on span "Confirm" at bounding box center [723, 498] width 40 height 19
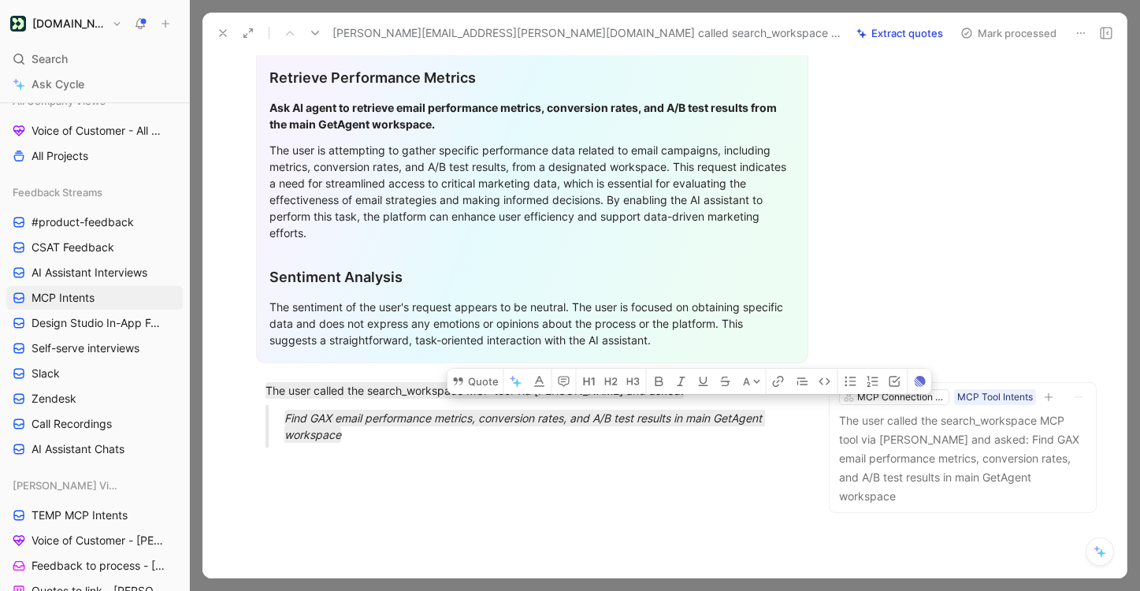
click at [1051, 35] on button "Mark processed" at bounding box center [1008, 33] width 110 height 22
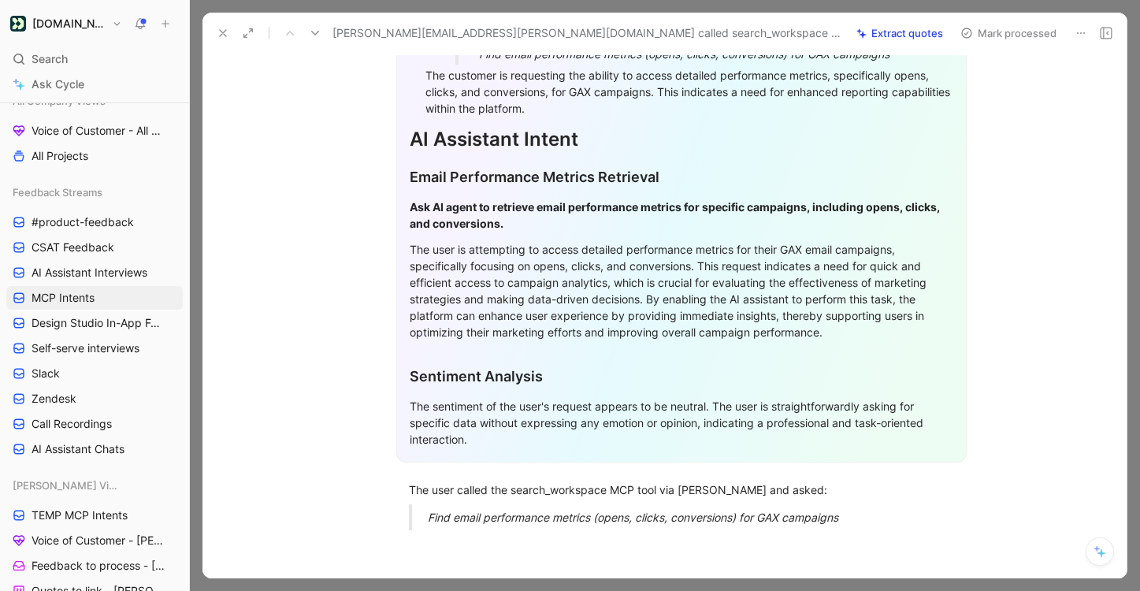
scroll to position [394, 0]
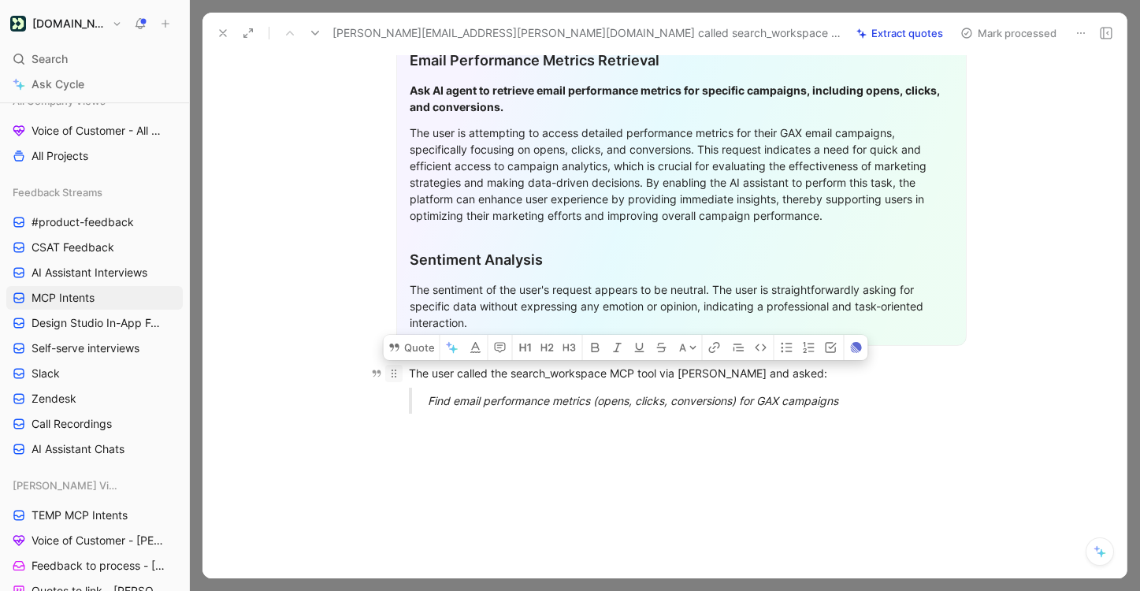
drag, startPoint x: 868, startPoint y: 378, endPoint x: 401, endPoint y: 348, distance: 468.1
click at [401, 348] on div "General Feedback Prompt Below is the analysis of the customer feedback received…" at bounding box center [681, 114] width 891 height 623
click at [417, 335] on button "Quote" at bounding box center [412, 347] width 56 height 25
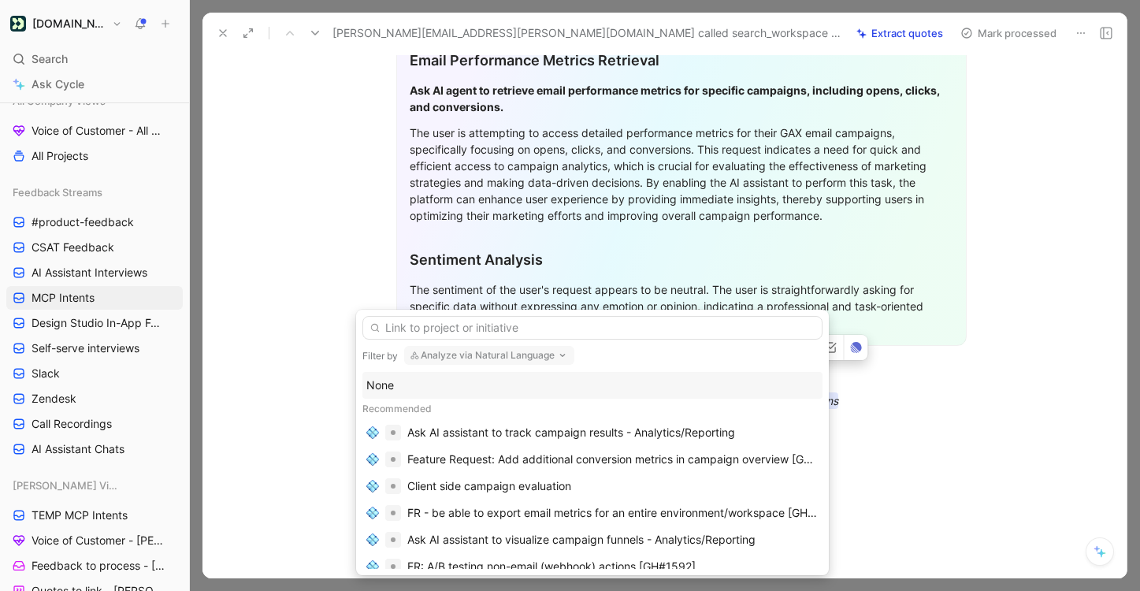
click at [518, 395] on div "None" at bounding box center [592, 385] width 460 height 27
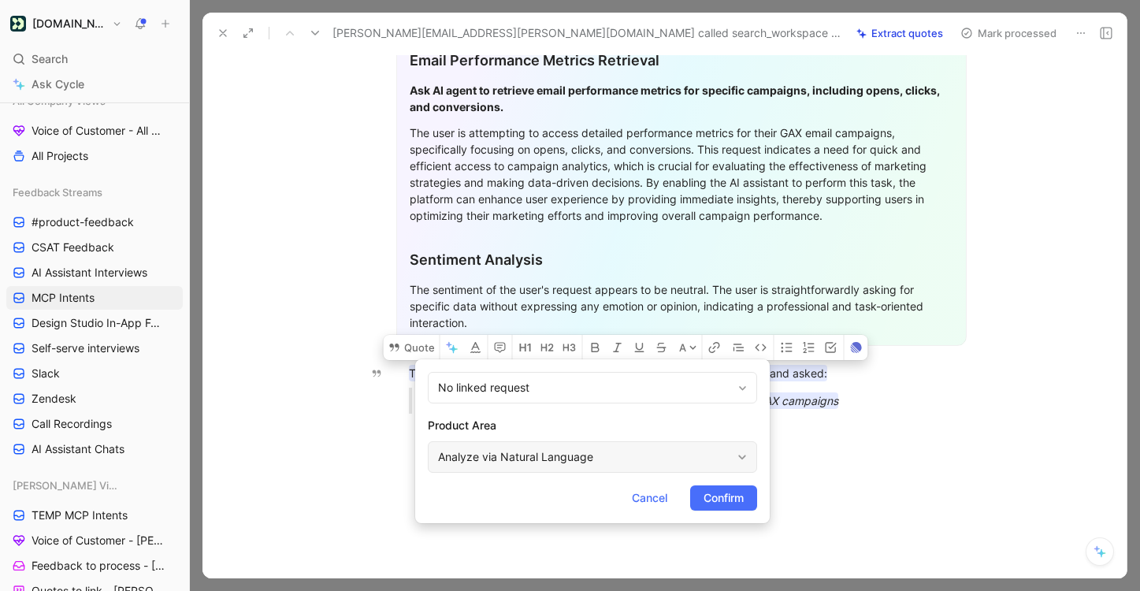
click at [531, 450] on div "Analyze via Natural Language" at bounding box center [584, 456] width 293 height 19
type input "mcp"
click at [606, 416] on span "Connection Server" at bounding box center [586, 419] width 95 height 13
click at [710, 503] on span "Confirm" at bounding box center [723, 497] width 40 height 19
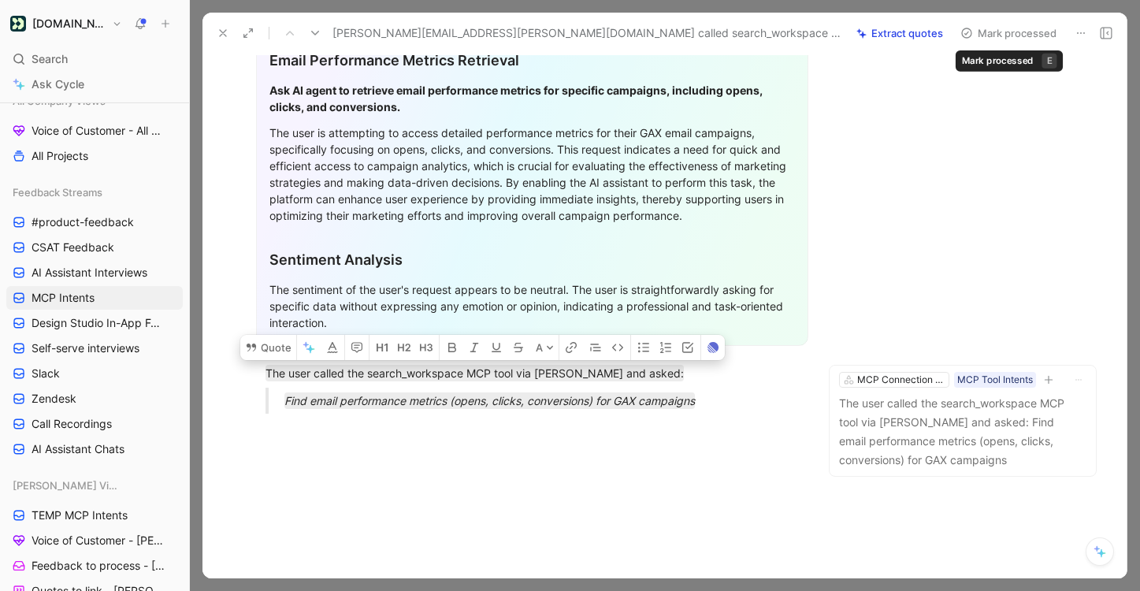
click at [1019, 33] on button "Mark processed" at bounding box center [1008, 33] width 110 height 22
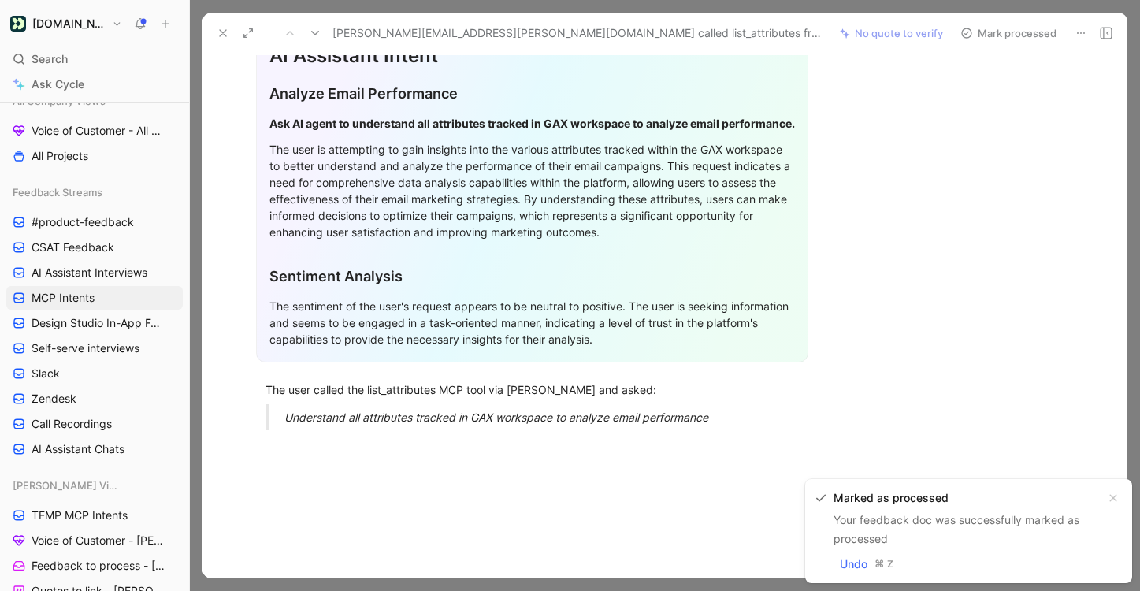
scroll to position [377, 0]
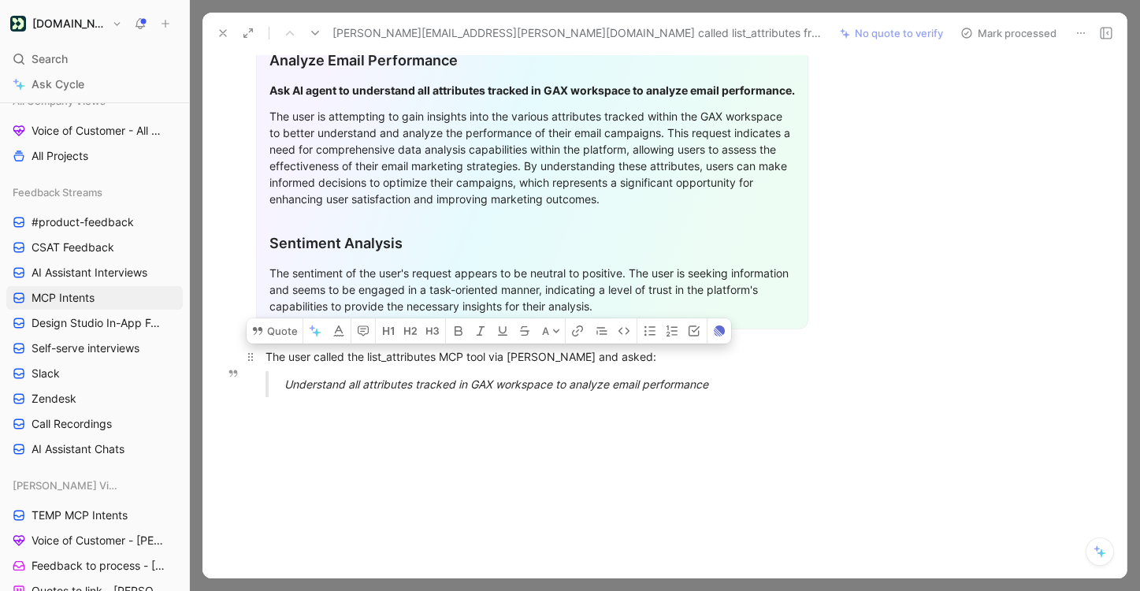
drag, startPoint x: 736, startPoint y: 376, endPoint x: 259, endPoint y: 344, distance: 477.6
click at [259, 344] on div "General Feedback Prompt Below is the analysis of the customer feedback received…" at bounding box center [532, 115] width 593 height 590
click at [280, 327] on button "Quote" at bounding box center [275, 330] width 56 height 25
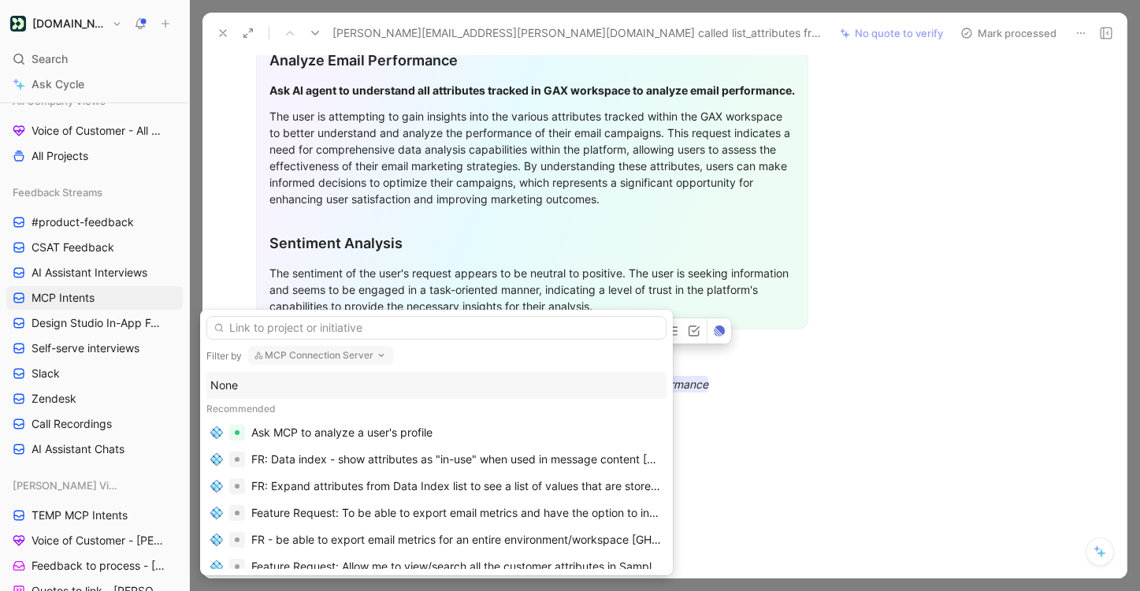
click at [392, 384] on div "None" at bounding box center [436, 385] width 452 height 19
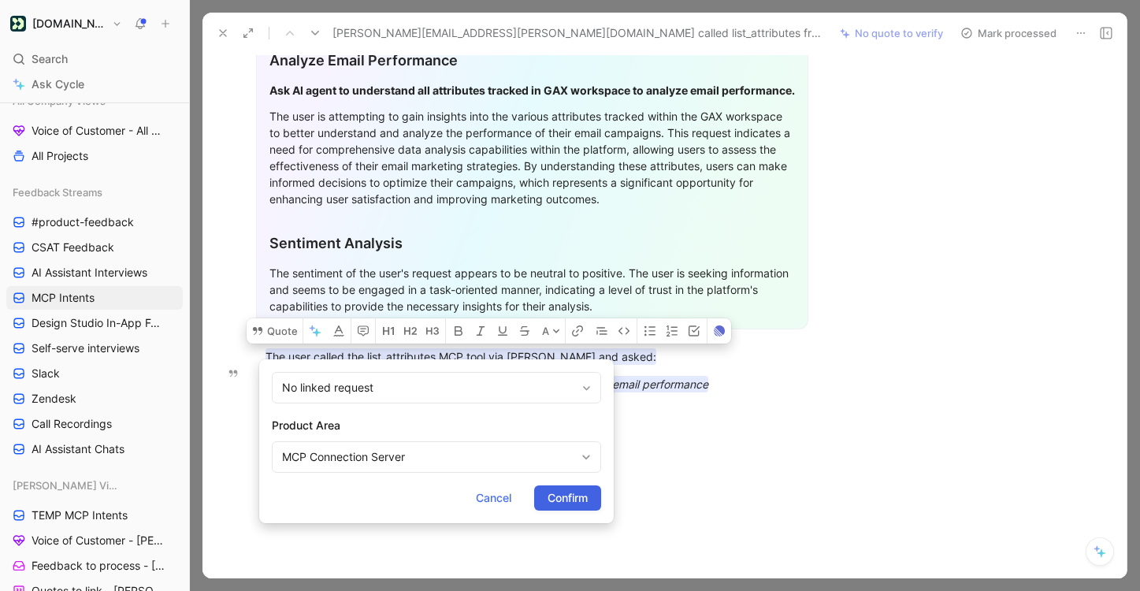
click at [570, 503] on span "Confirm" at bounding box center [567, 497] width 40 height 19
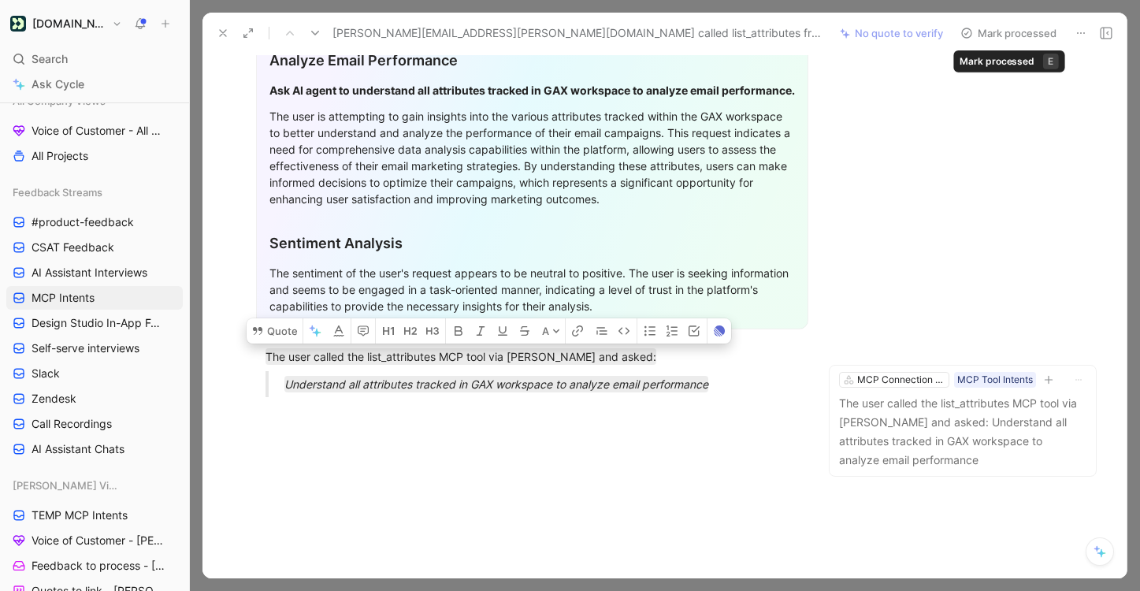
click at [1048, 38] on button "Mark processed" at bounding box center [1008, 33] width 110 height 22
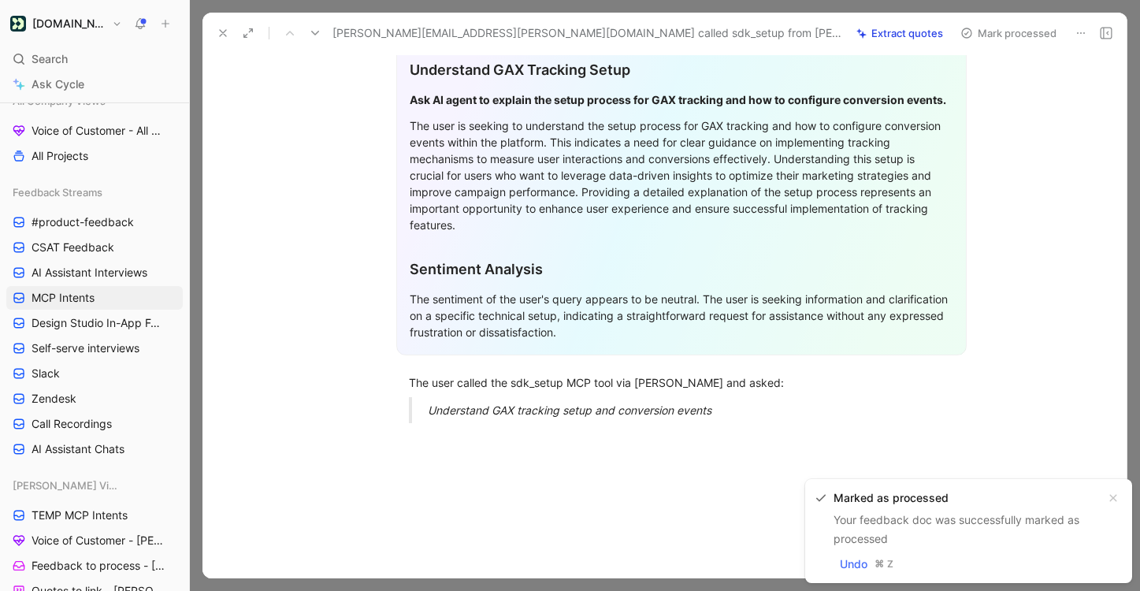
scroll to position [386, 0]
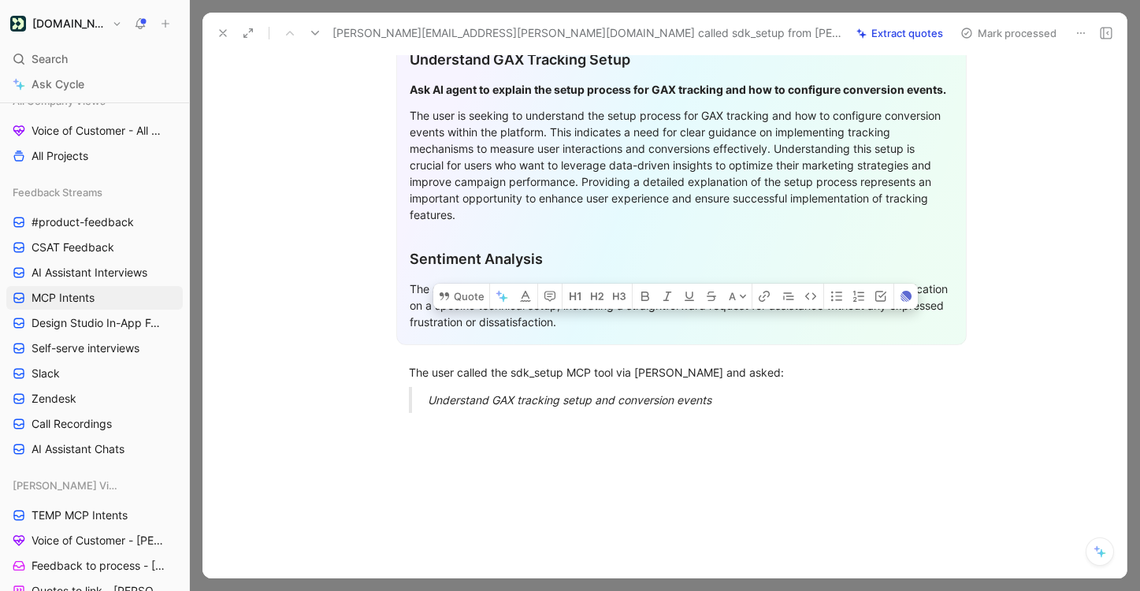
drag, startPoint x: 776, startPoint y: 413, endPoint x: 350, endPoint y: 382, distance: 427.3
click at [350, 382] on div "General Feedback Prompt After analyzing the customer feedback, the following re…" at bounding box center [681, 106] width 891 height 640
click at [477, 298] on button "Quote" at bounding box center [461, 296] width 56 height 25
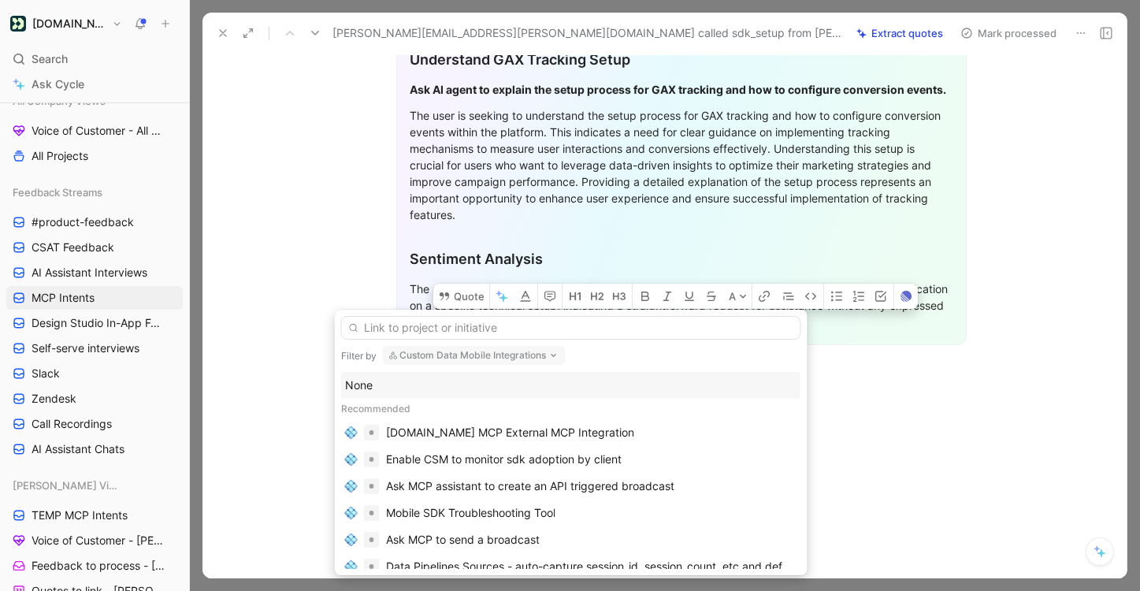
click at [475, 377] on div "None" at bounding box center [571, 385] width 452 height 19
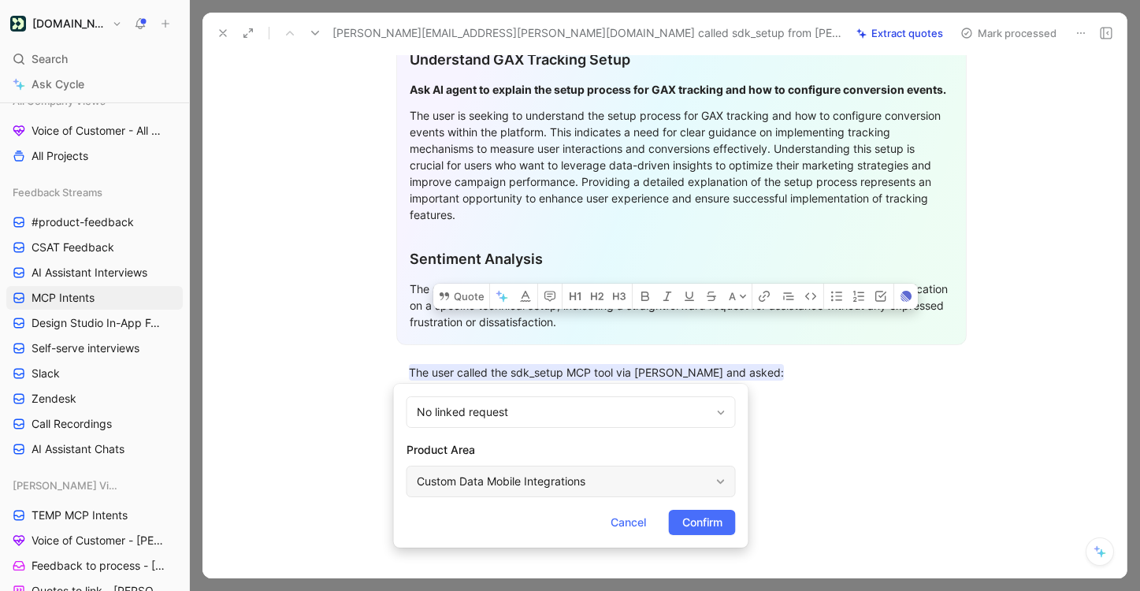
click at [478, 484] on div "Custom Data Mobile Integrations" at bounding box center [563, 481] width 293 height 19
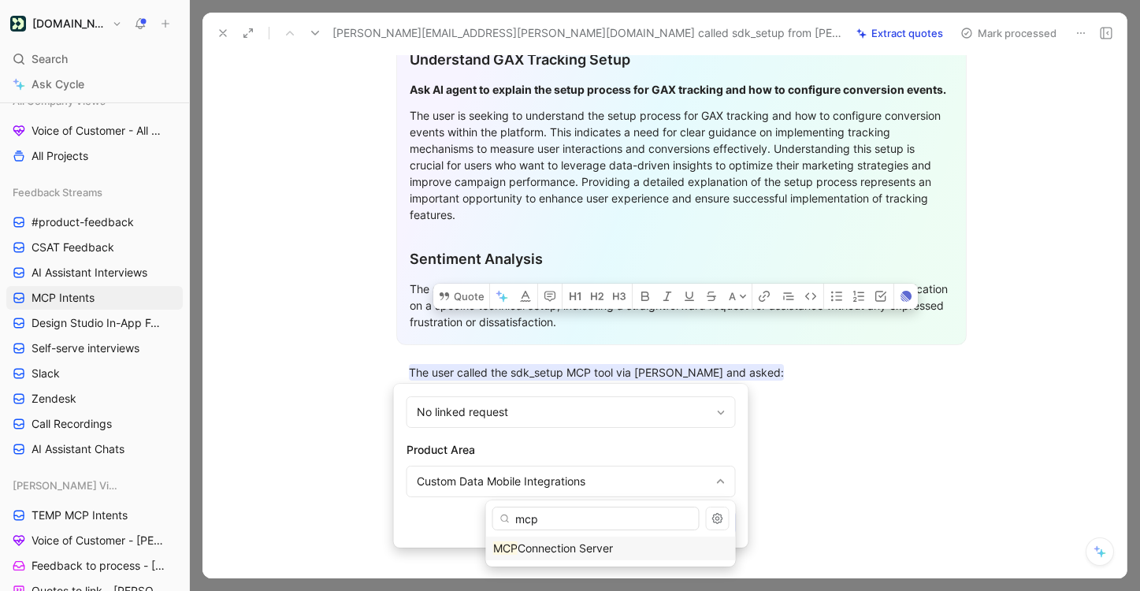
type input "mcp"
click at [684, 543] on div "MCP Connection Server" at bounding box center [611, 548] width 236 height 19
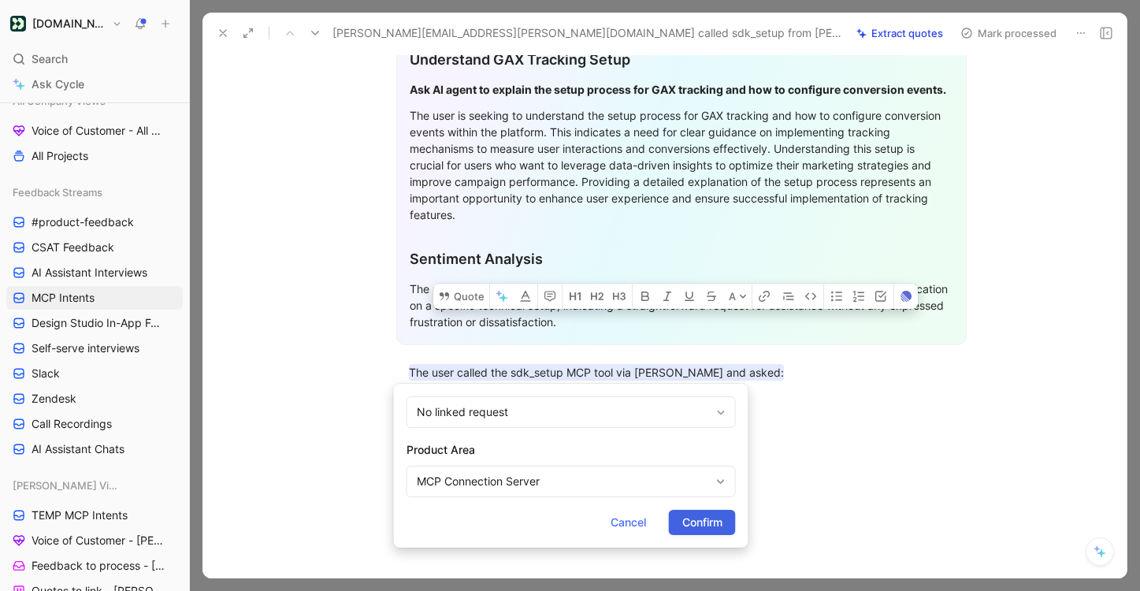
click at [702, 522] on span "Confirm" at bounding box center [702, 522] width 40 height 19
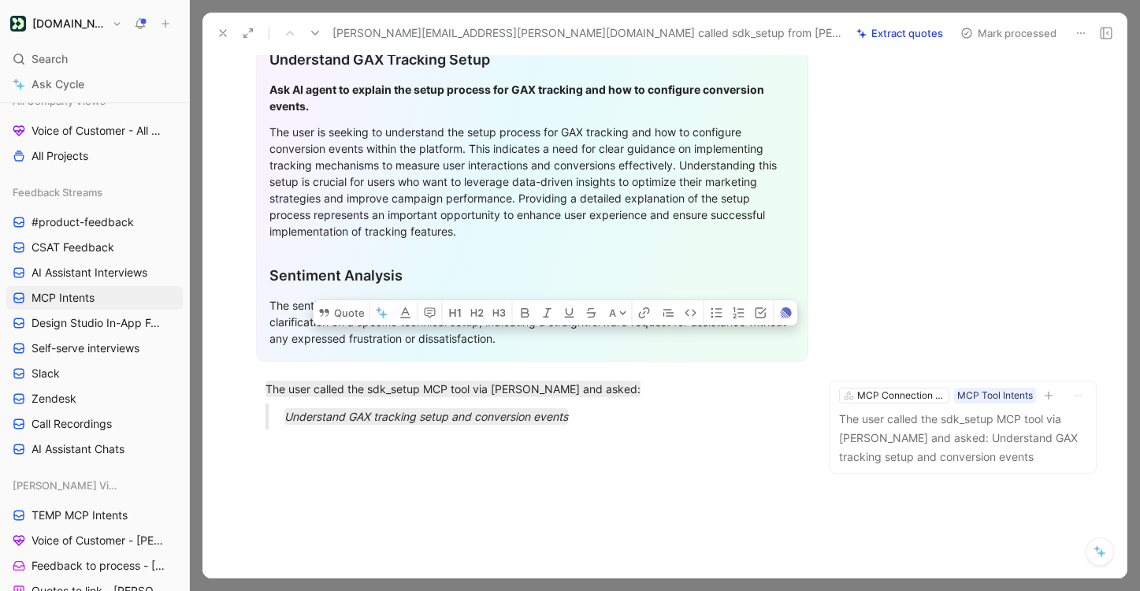
click at [1010, 25] on button "Mark processed" at bounding box center [1008, 33] width 110 height 22
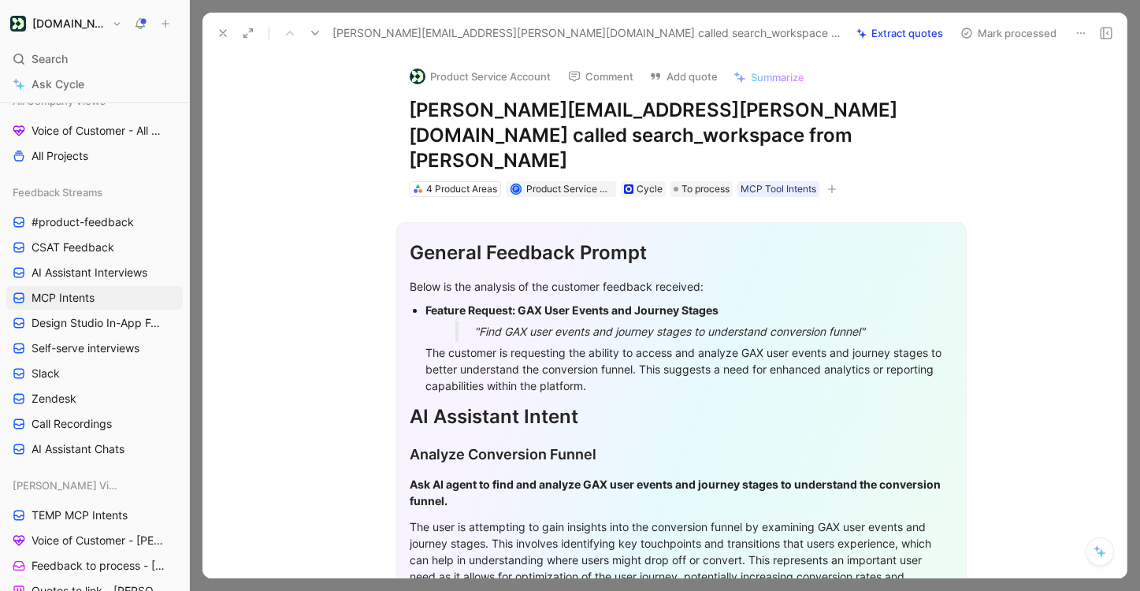
scroll to position [394, 0]
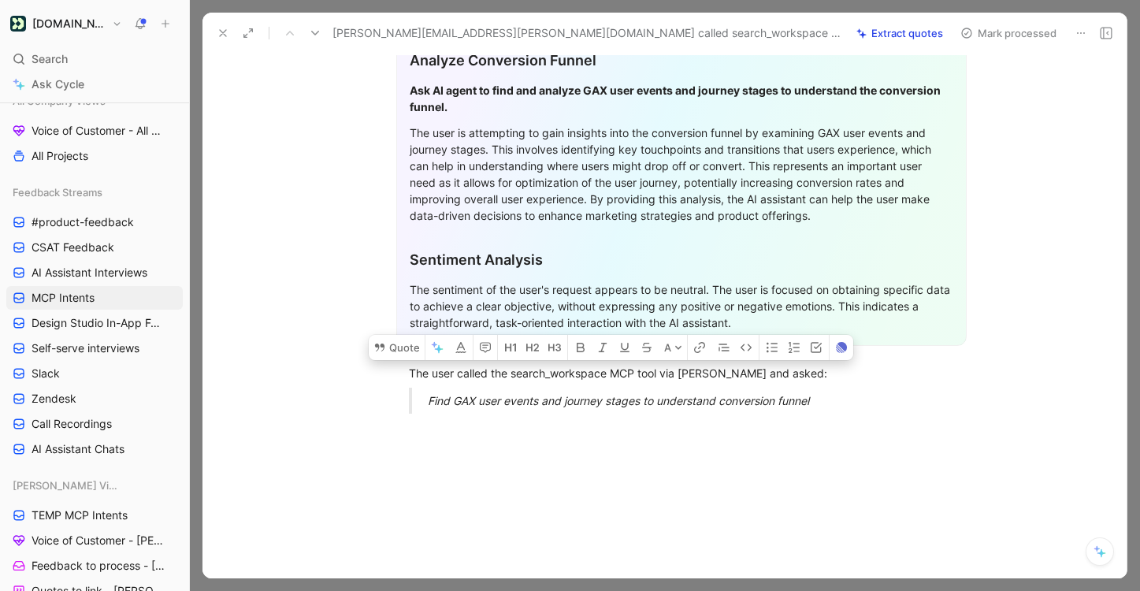
drag, startPoint x: 875, startPoint y: 388, endPoint x: 369, endPoint y: 345, distance: 508.4
click at [369, 344] on div "General Feedback Prompt Below is the analysis of the customer feedback received…" at bounding box center [681, 114] width 891 height 623
click at [406, 335] on button "Quote" at bounding box center [397, 347] width 56 height 25
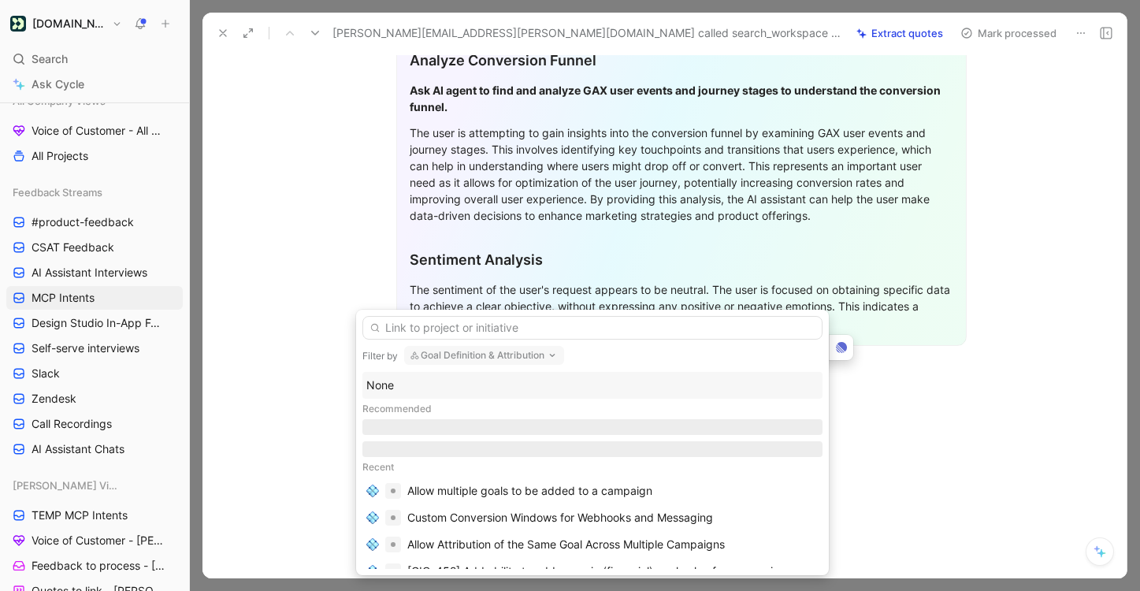
click at [502, 388] on div "None" at bounding box center [592, 385] width 452 height 19
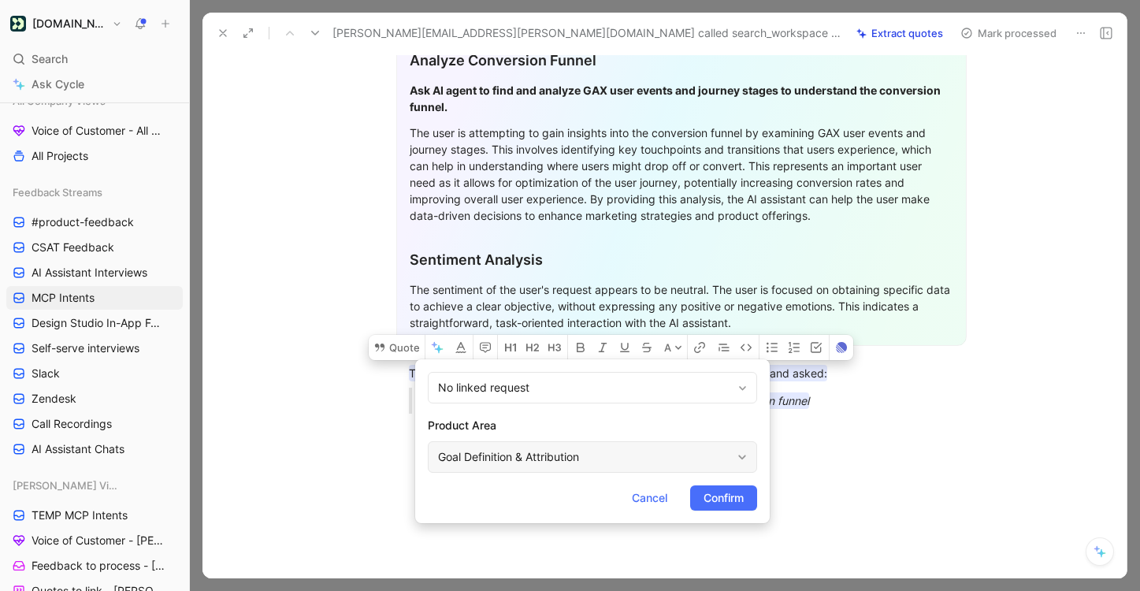
click at [530, 458] on div "Goal Definition & Attribution" at bounding box center [584, 456] width 293 height 19
type input "mcp"
click at [634, 419] on span "Connection Server" at bounding box center [586, 419] width 95 height 13
click at [723, 489] on span "Confirm" at bounding box center [723, 497] width 40 height 19
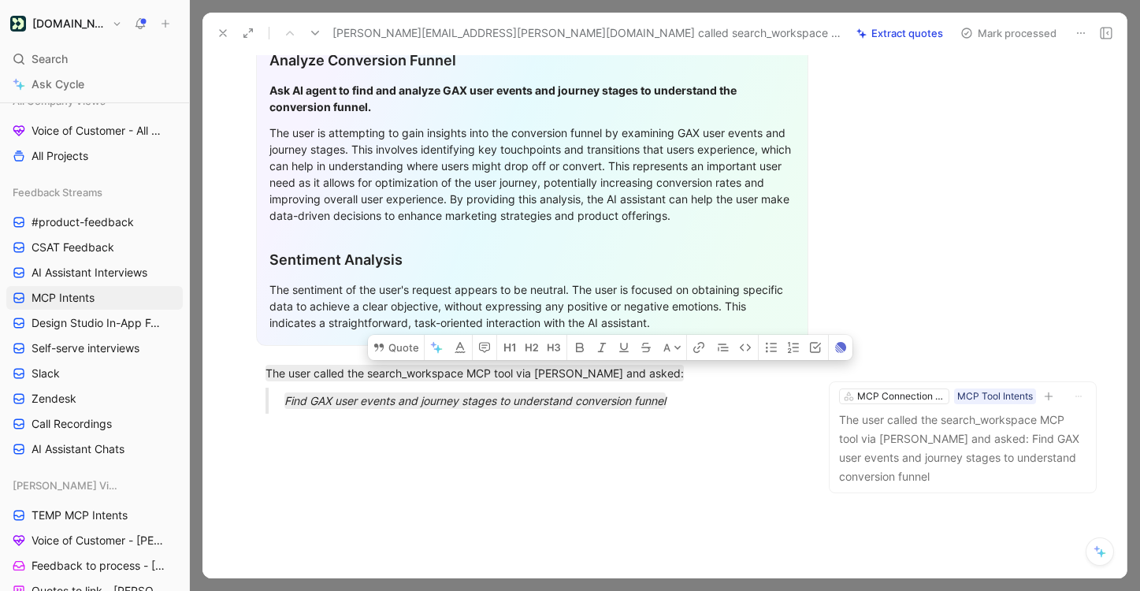
click at [1041, 35] on button "Mark processed" at bounding box center [1008, 33] width 110 height 22
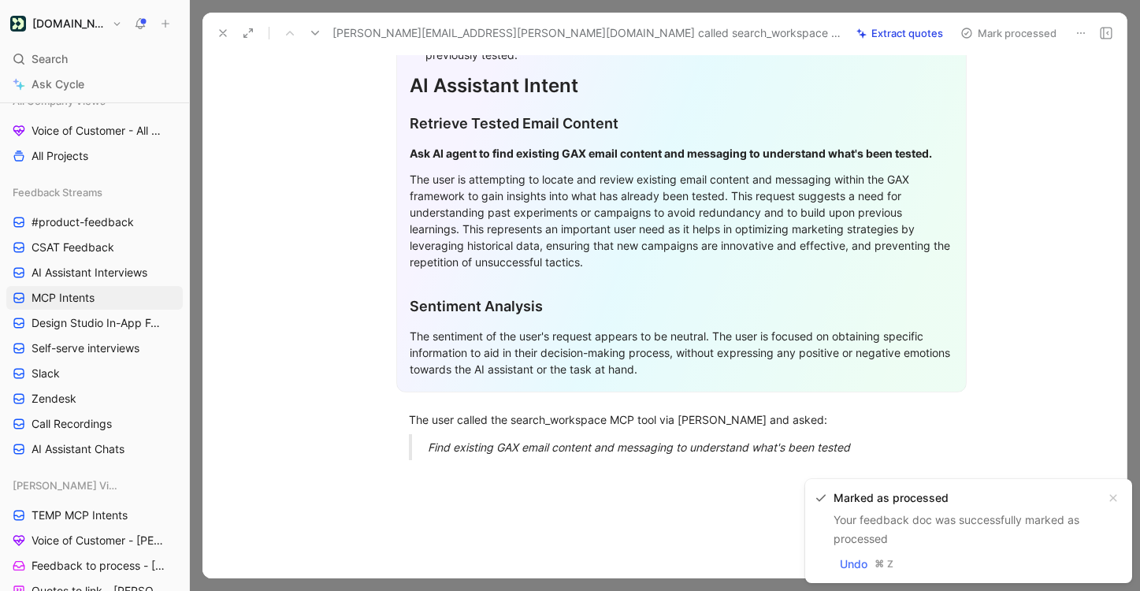
scroll to position [350, 0]
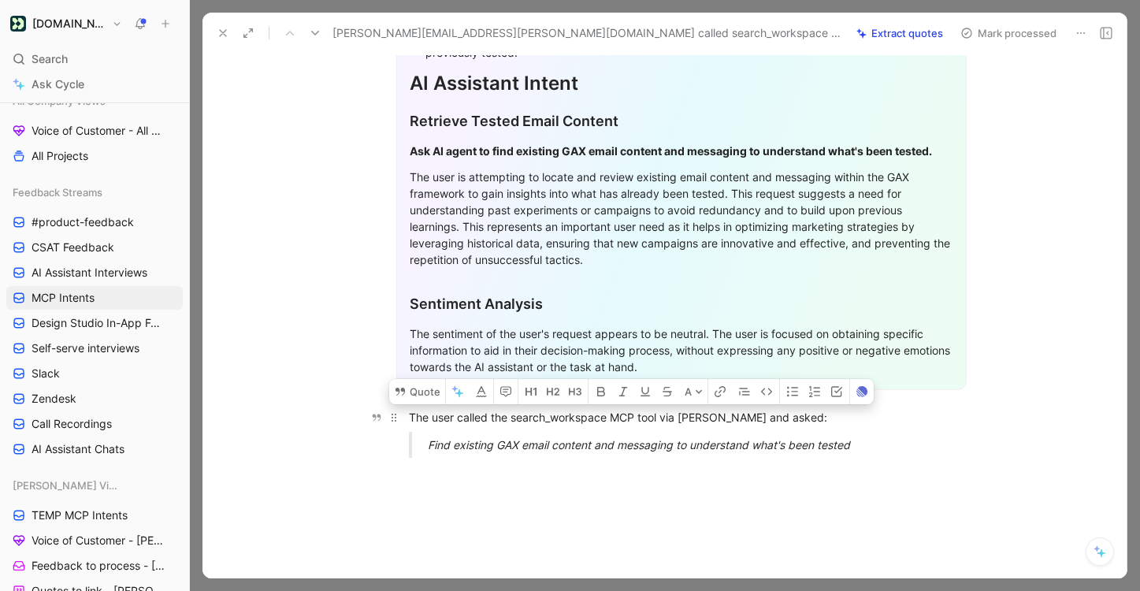
drag, startPoint x: 894, startPoint y: 431, endPoint x: 410, endPoint y: 386, distance: 485.8
click at [410, 386] on div "General Feedback Prompt After analyzing the customer feedback, the following re…" at bounding box center [681, 158] width 891 height 623
click at [427, 379] on button "Quote" at bounding box center [417, 391] width 56 height 25
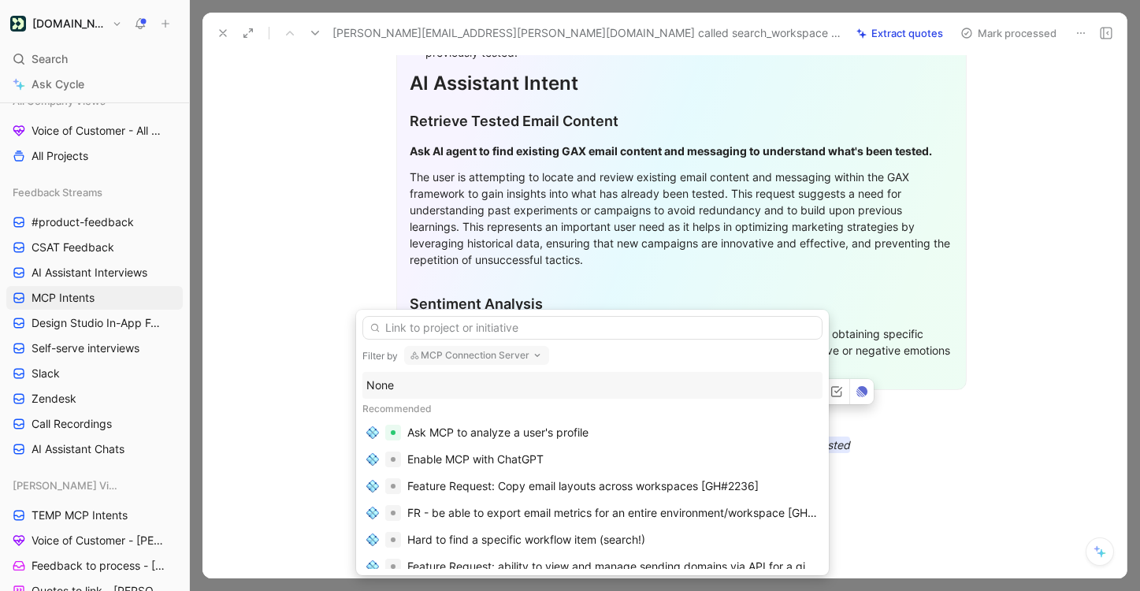
click at [453, 393] on div "None" at bounding box center [592, 385] width 452 height 19
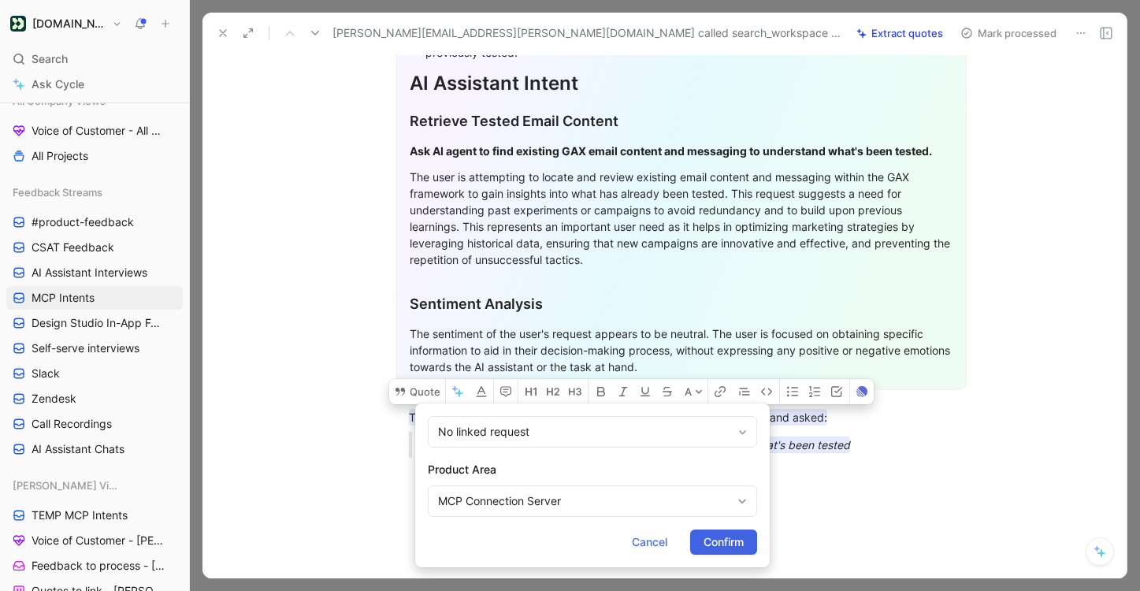
click at [732, 540] on span "Confirm" at bounding box center [723, 542] width 40 height 19
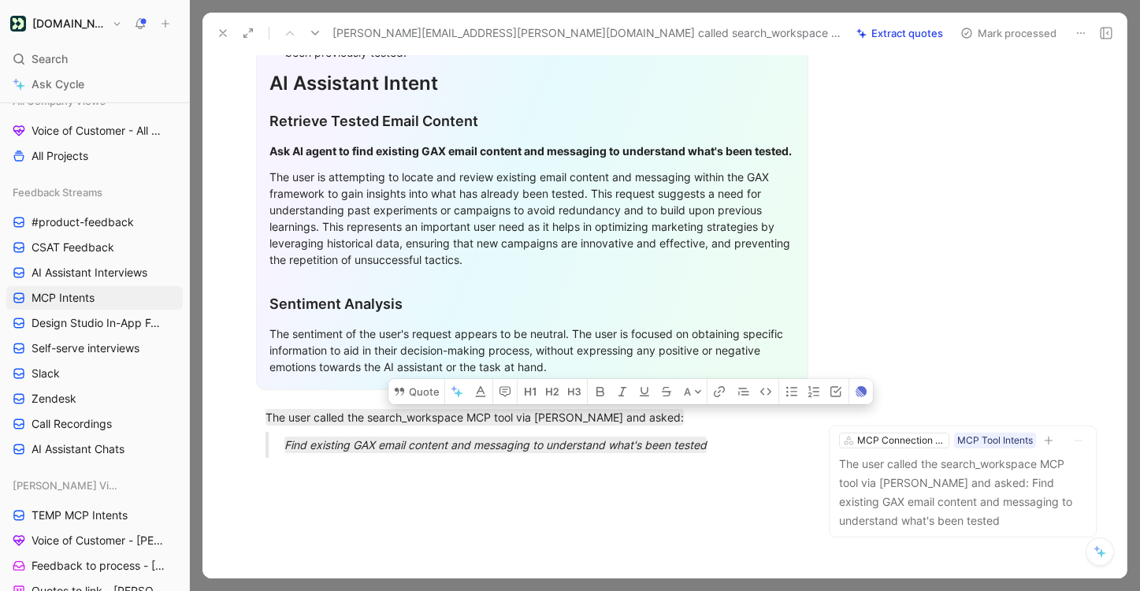
click at [1027, 33] on button "Mark processed" at bounding box center [1008, 33] width 110 height 22
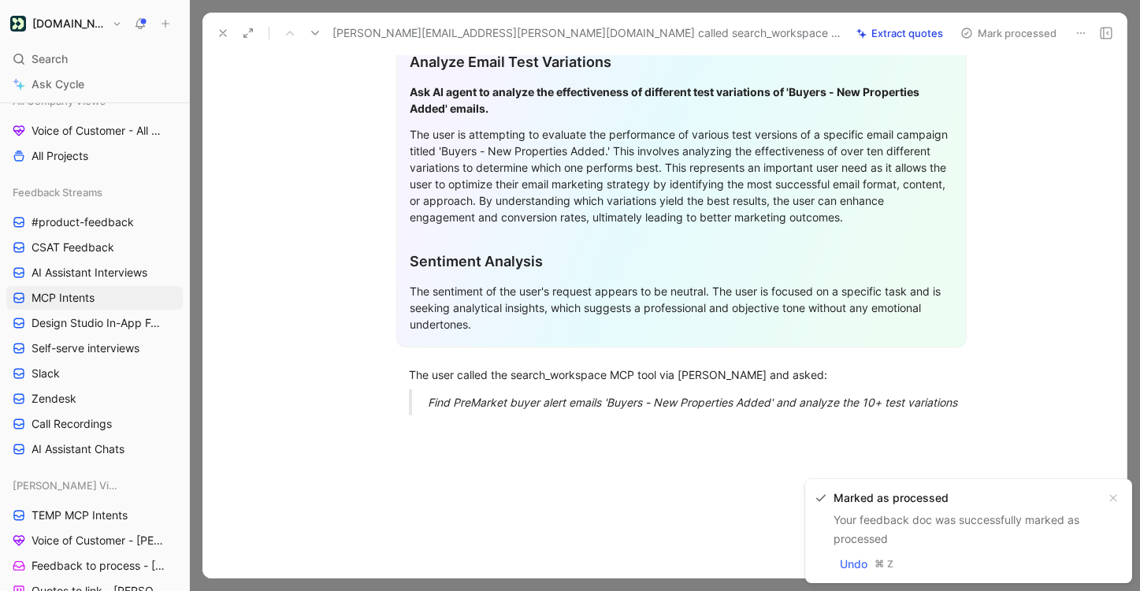
scroll to position [410, 0]
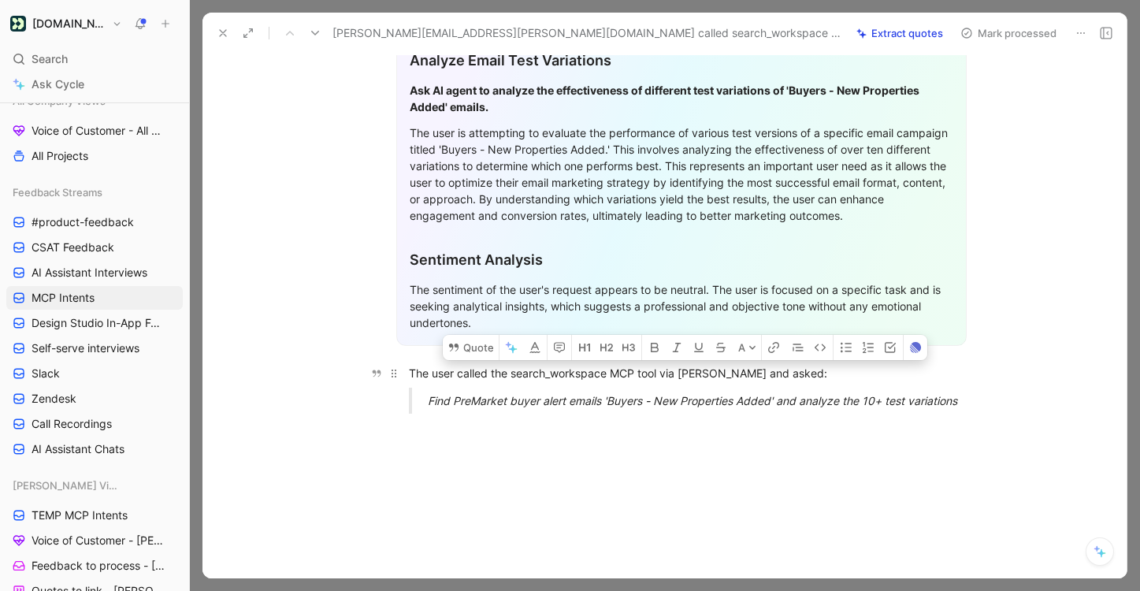
drag, startPoint x: 982, startPoint y: 382, endPoint x: 408, endPoint y: 347, distance: 574.6
click at [408, 347] on div "General Feedback Prompt Below is the analysis of the customer feedback received…" at bounding box center [681, 107] width 891 height 640
click at [476, 335] on button "Quote" at bounding box center [471, 347] width 56 height 25
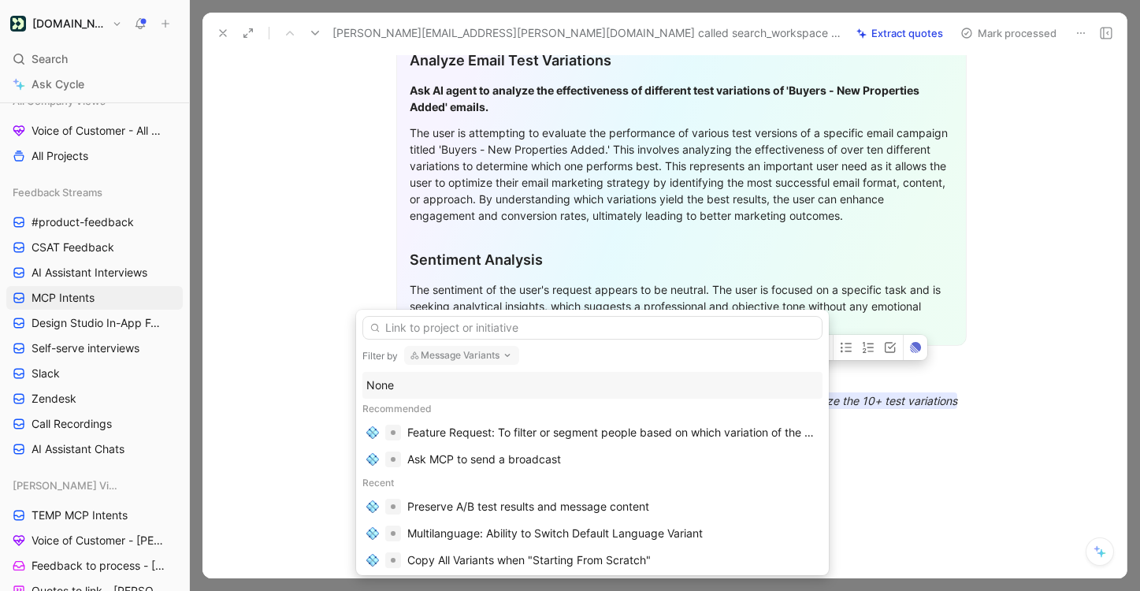
click at [600, 389] on div "None" at bounding box center [592, 385] width 452 height 19
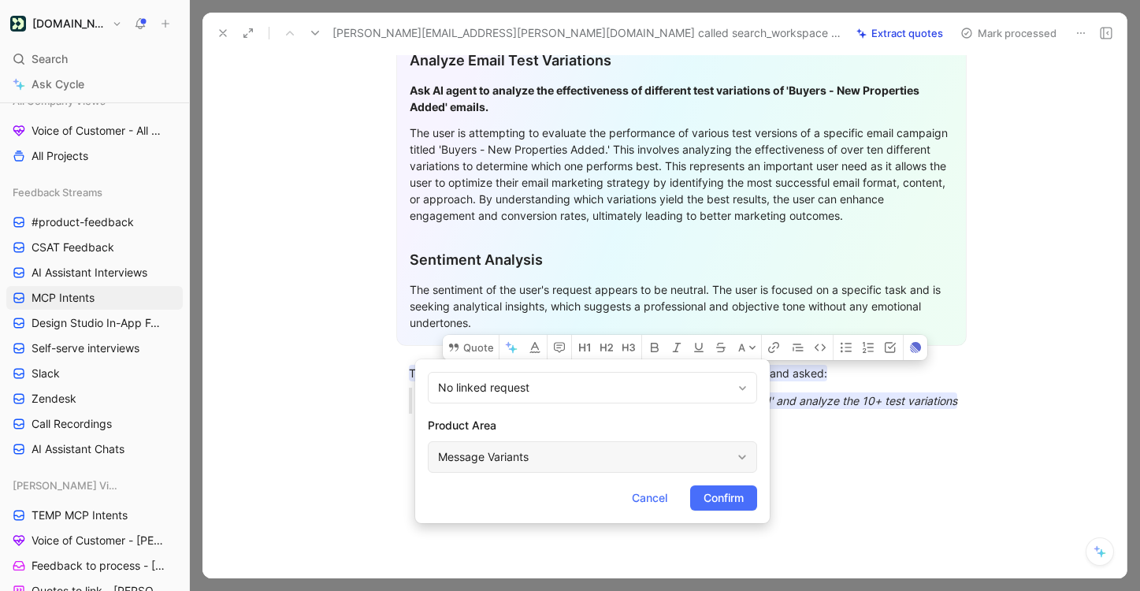
click at [577, 448] on div "Message Variants" at bounding box center [584, 456] width 293 height 19
type input "mcp"
click at [666, 410] on div "MCP Connection Server" at bounding box center [632, 419] width 236 height 19
click at [709, 495] on span "Confirm" at bounding box center [723, 497] width 40 height 19
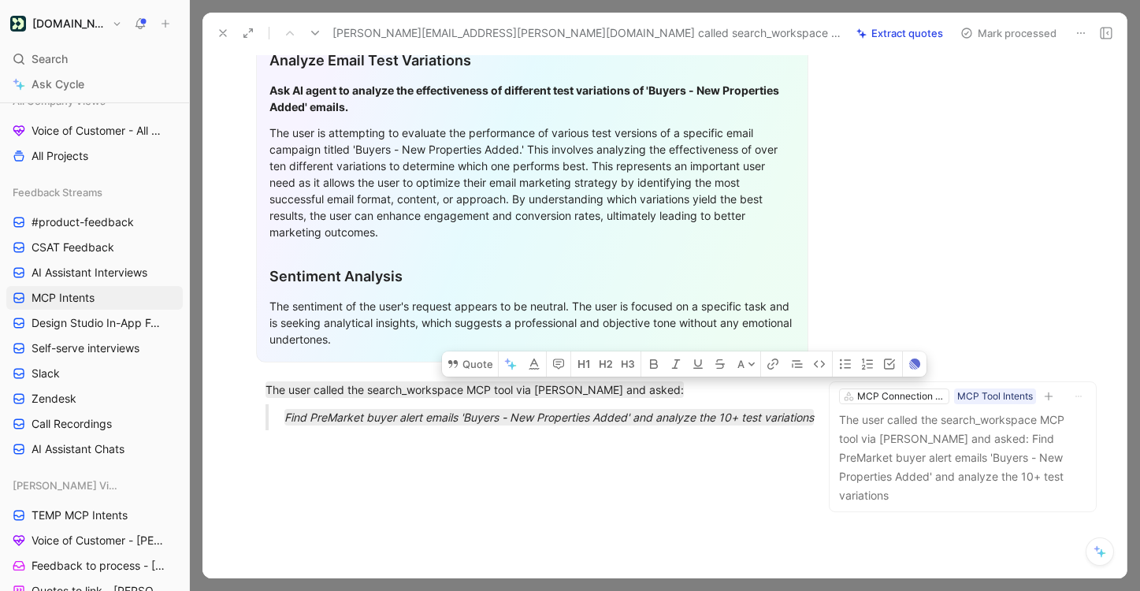
click at [1005, 33] on button "Mark processed" at bounding box center [1008, 33] width 110 height 22
